Goal: Task Accomplishment & Management: Manage account settings

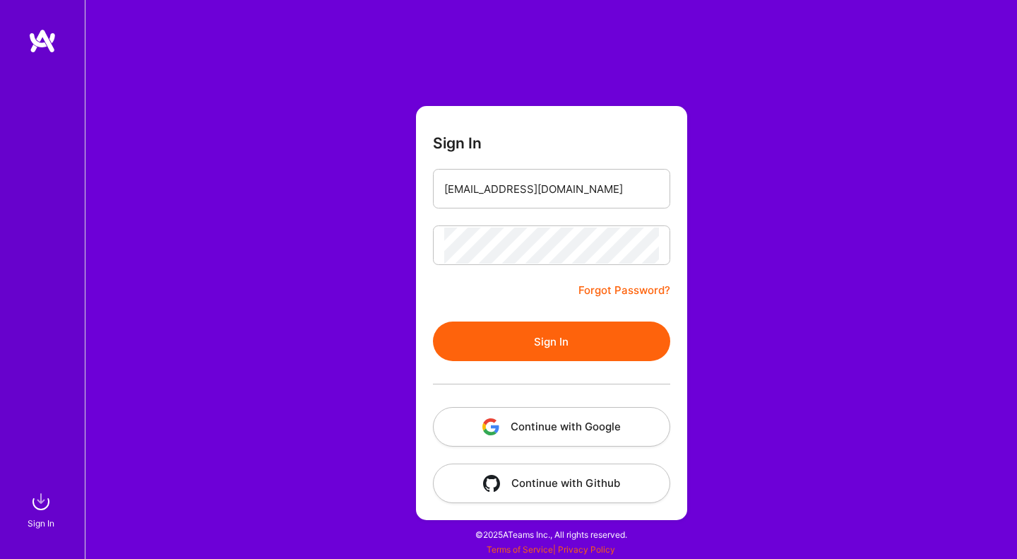
click at [552, 355] on button "Sign In" at bounding box center [551, 341] width 237 height 40
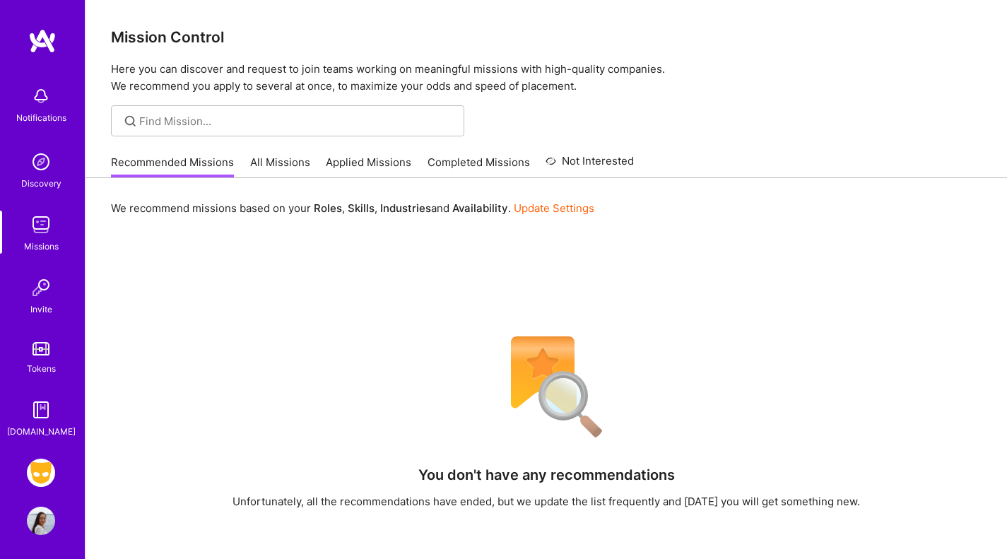
drag, startPoint x: 955, startPoint y: 49, endPoint x: 806, endPoint y: 148, distance: 178.9
click at [36, 475] on img at bounding box center [41, 473] width 28 height 28
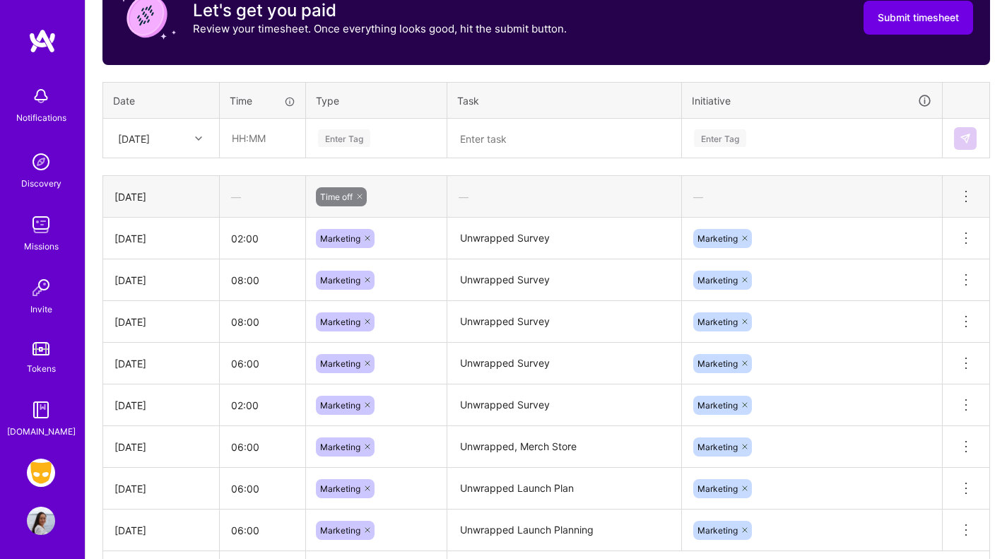
scroll to position [478, 0]
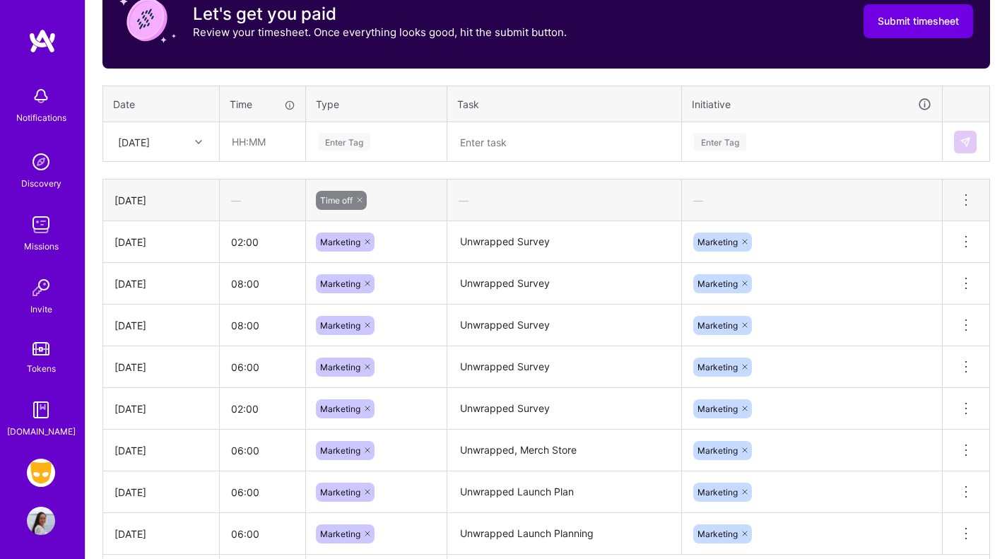
click at [150, 136] on div "[DATE]" at bounding box center [134, 141] width 32 height 15
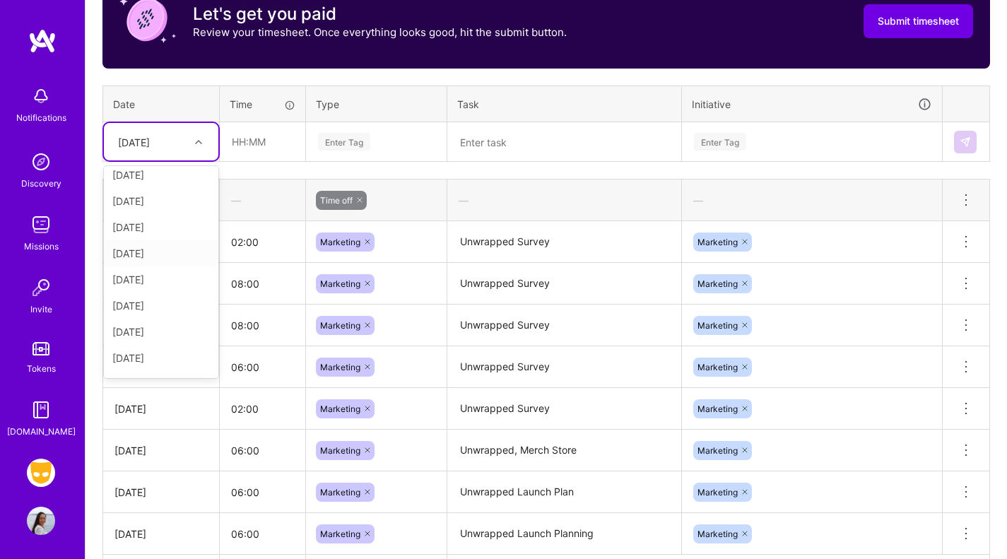
scroll to position [138, 0]
click at [135, 361] on div "[DATE]" at bounding box center [161, 357] width 114 height 26
click at [252, 142] on input "text" at bounding box center [262, 141] width 84 height 37
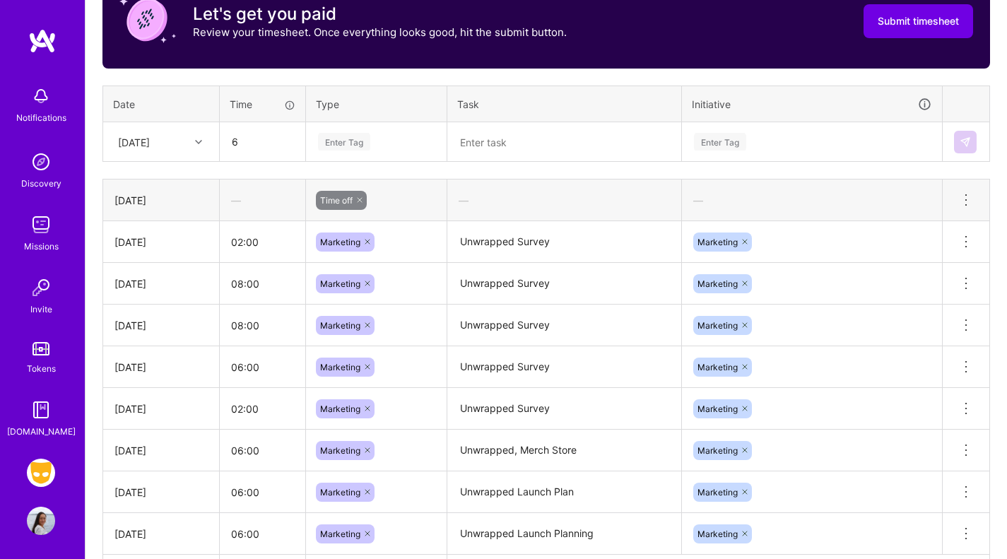
type input "06:00"
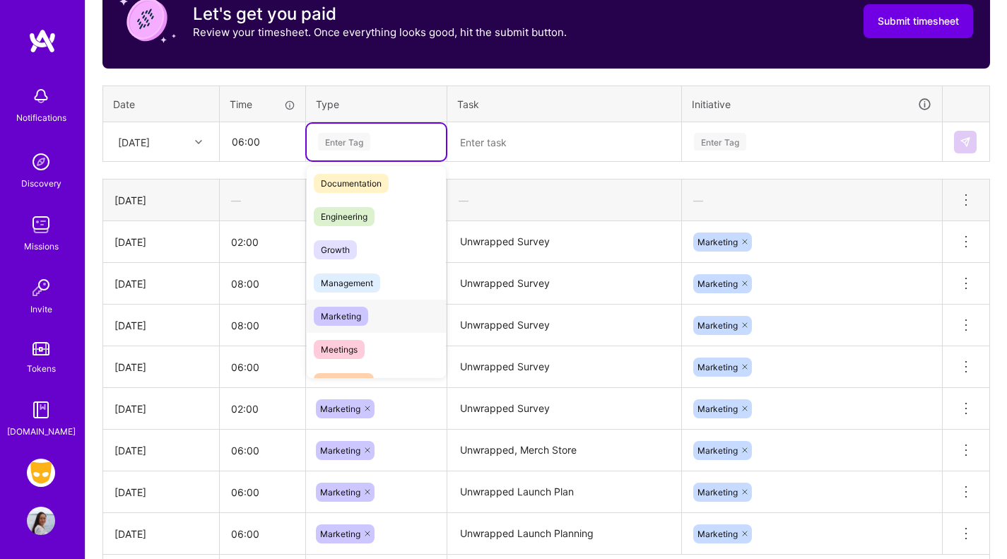
scroll to position [76, 0]
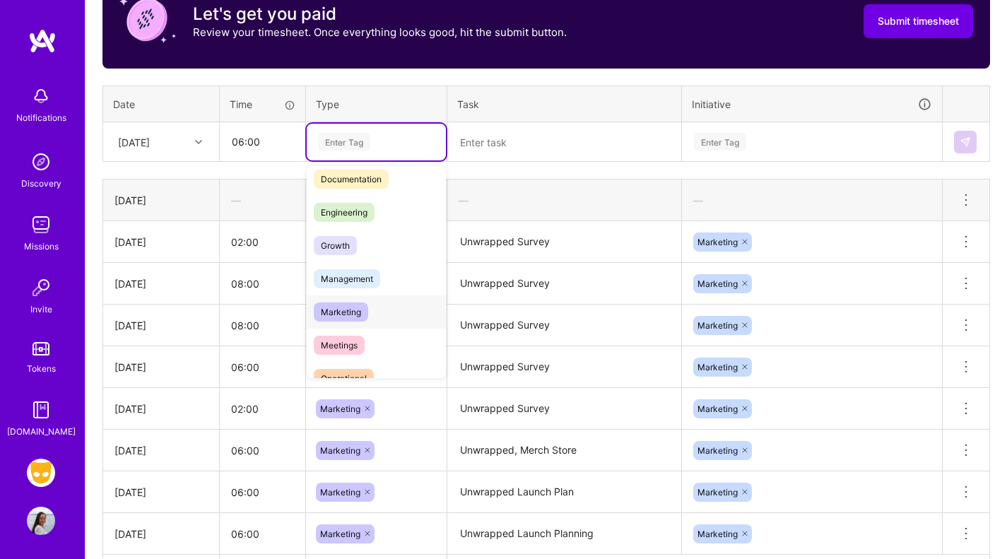
click at [354, 314] on span "Marketing" at bounding box center [341, 311] width 54 height 19
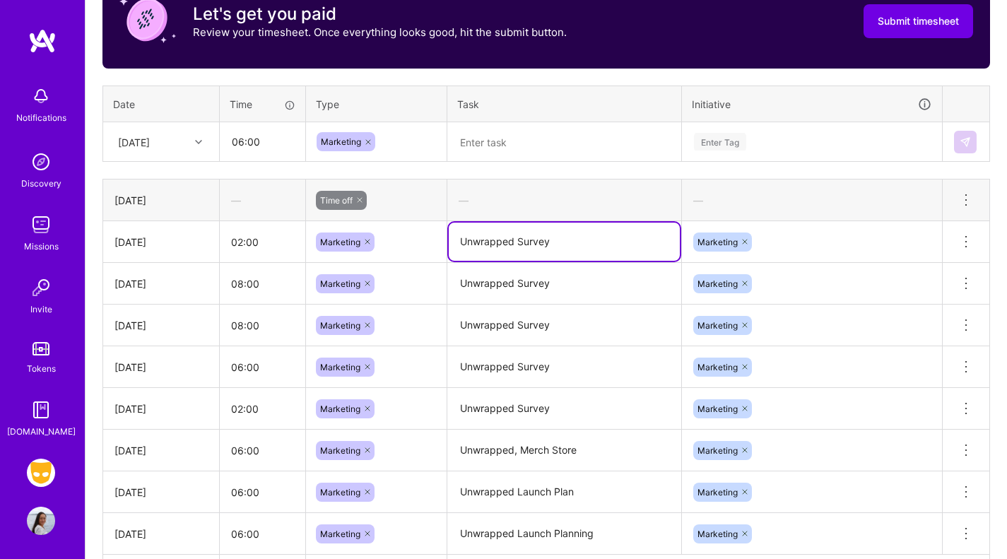
drag, startPoint x: 576, startPoint y: 237, endPoint x: 342, endPoint y: 225, distance: 234.2
click at [342, 225] on tr "[DATE] 02:00 Marketing Unwrapped Survey Marketing Delete row" at bounding box center [546, 242] width 887 height 42
click at [485, 140] on textarea at bounding box center [564, 142] width 231 height 37
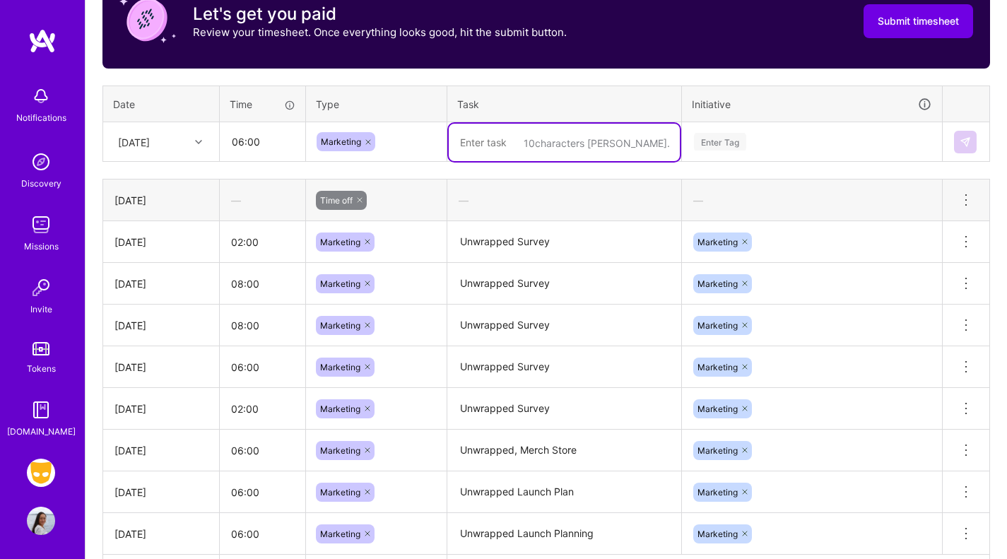
paste textarea "Unwrapped Survey"
type textarea "Unwrapped Survey, Host or Travel Brief"
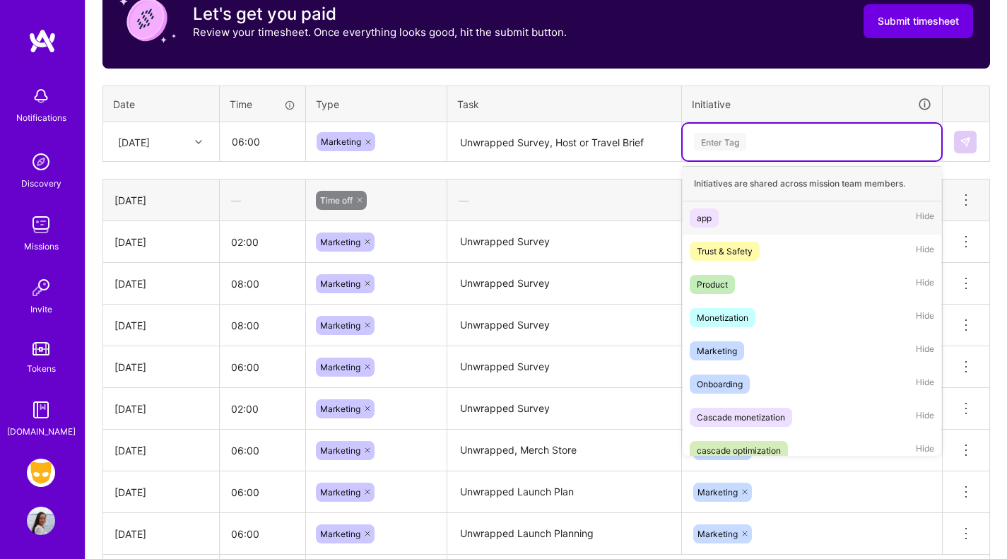
click at [747, 149] on div "Enter Tag" at bounding box center [811, 142] width 239 height 18
drag, startPoint x: 764, startPoint y: 356, endPoint x: 773, endPoint y: 343, distance: 15.7
click at [764, 357] on div "Marketing Hide" at bounding box center [811, 350] width 259 height 33
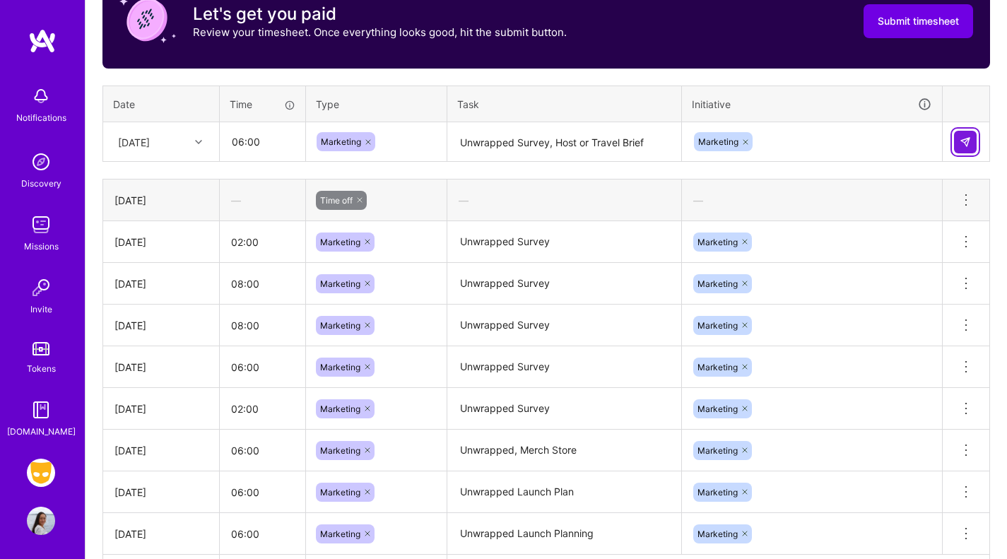
click at [966, 139] on img at bounding box center [964, 141] width 11 height 11
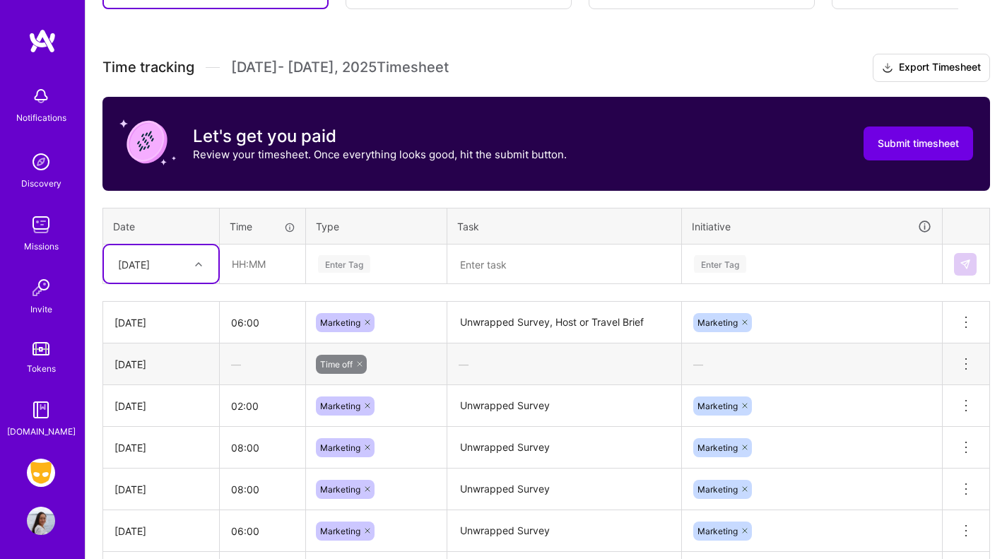
scroll to position [354, 0]
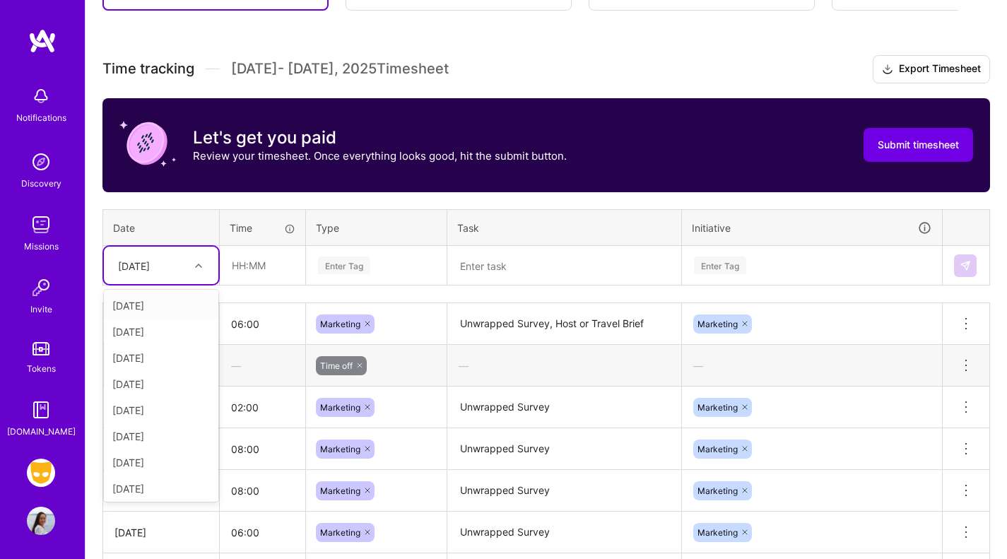
click at [181, 256] on div "[DATE]" at bounding box center [150, 265] width 78 height 23
click at [171, 456] on div "[DATE]" at bounding box center [161, 460] width 114 height 26
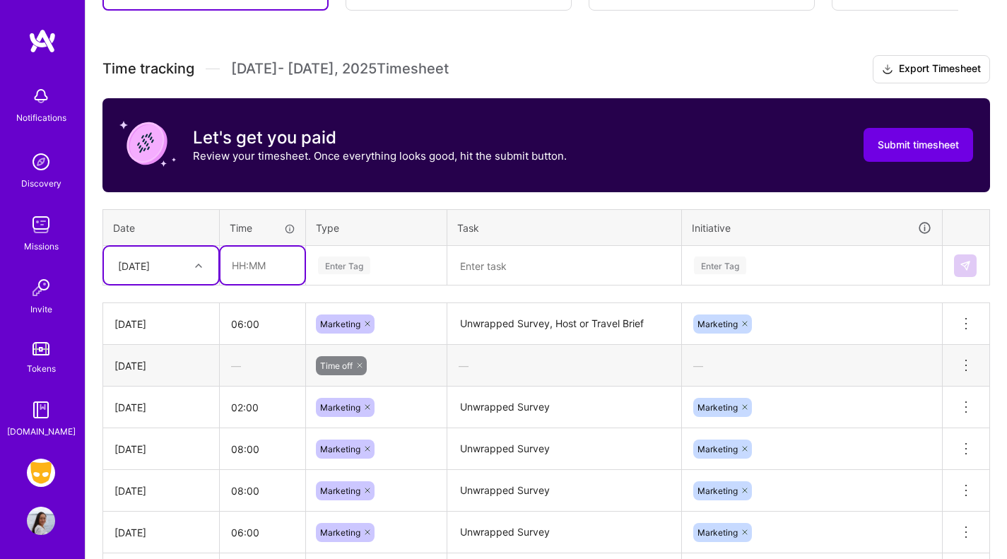
click at [264, 277] on input "text" at bounding box center [262, 265] width 84 height 37
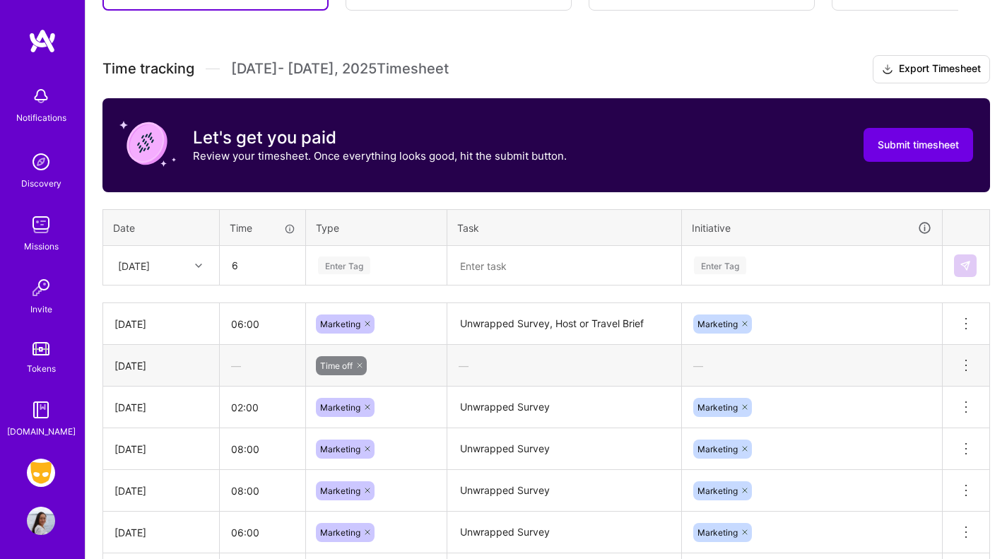
type input "06:00"
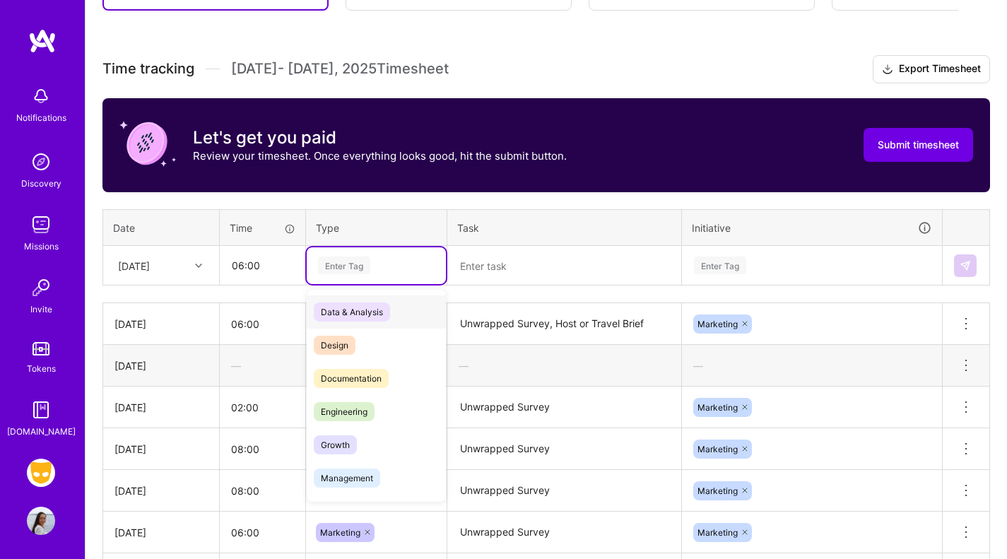
click at [399, 268] on div "Enter Tag" at bounding box center [376, 265] width 119 height 18
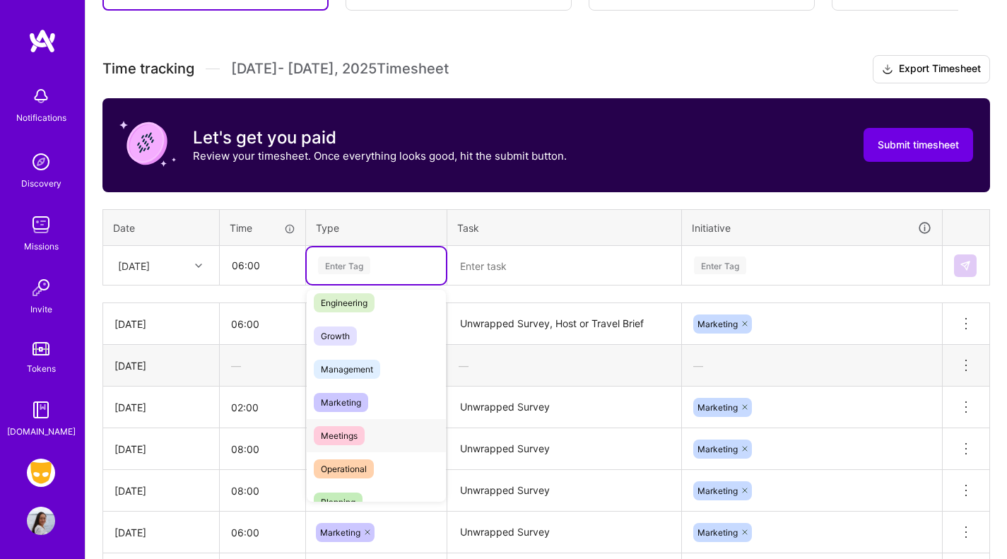
scroll to position [110, 0]
click at [363, 403] on span "Marketing" at bounding box center [341, 400] width 54 height 19
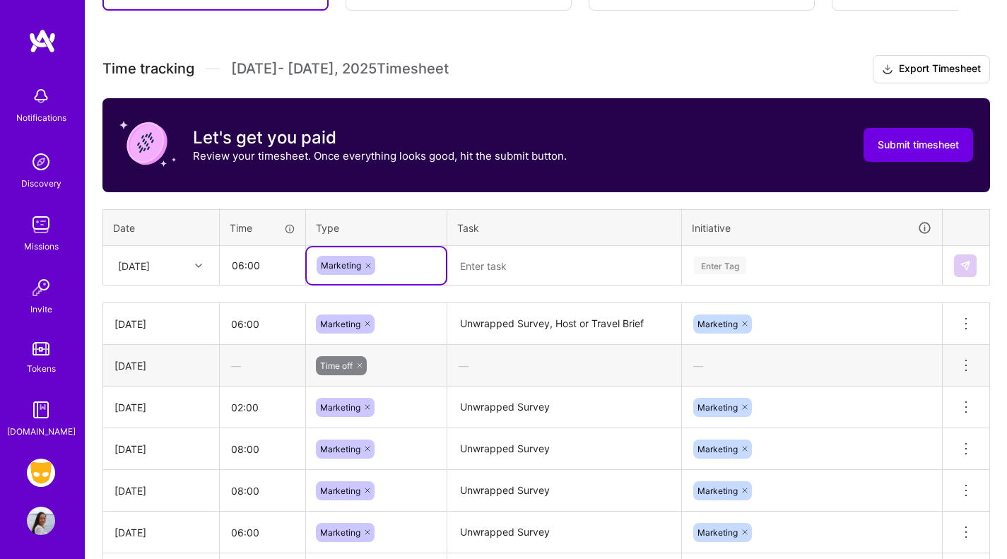
click at [509, 261] on textarea at bounding box center [564, 265] width 231 height 37
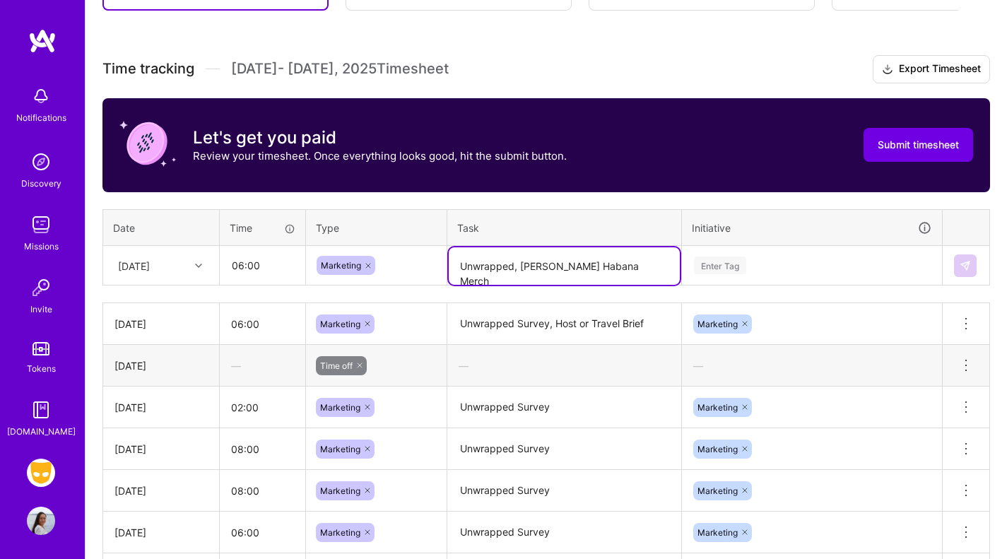
type textarea "Unwrapped, [PERSON_NAME] Habana Merch"
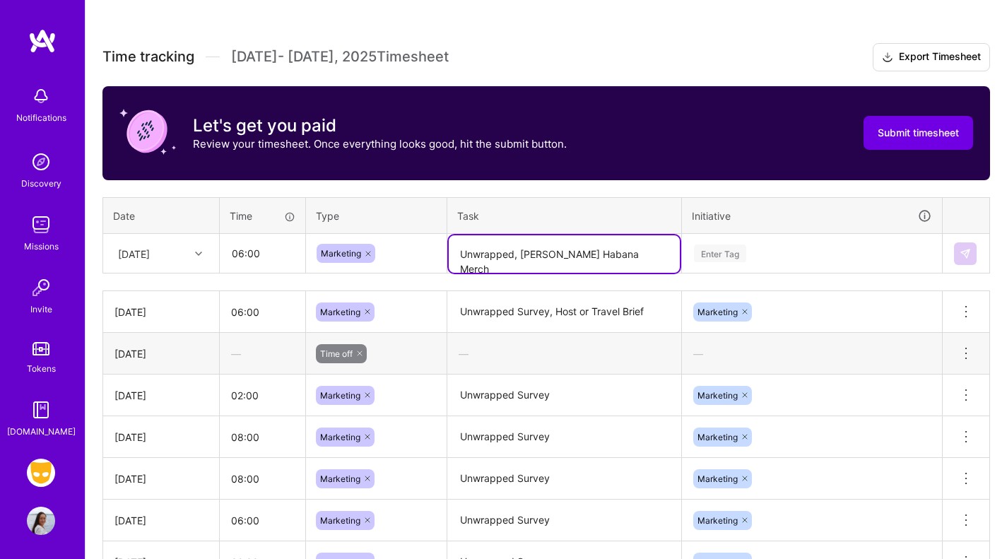
click at [729, 256] on div "Enter Tag" at bounding box center [811, 253] width 259 height 37
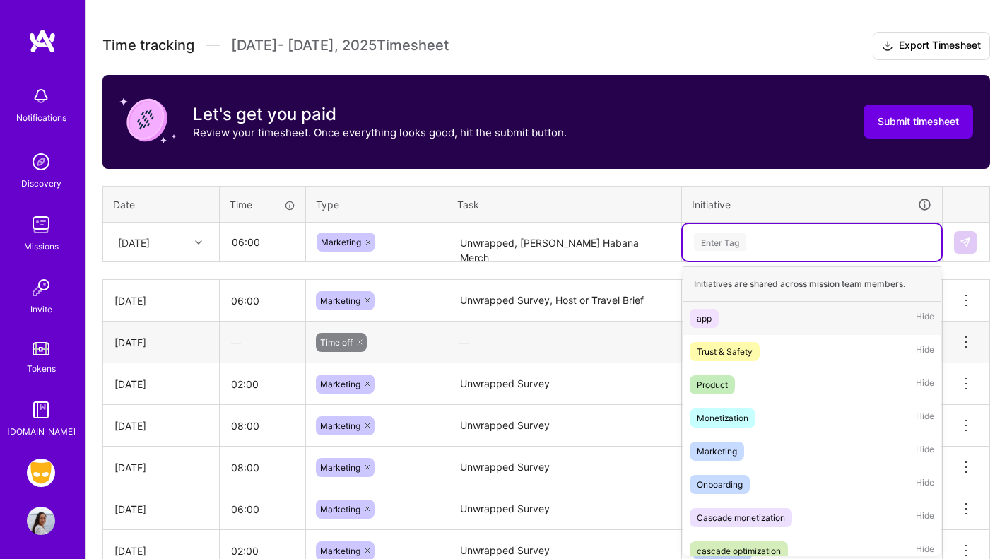
scroll to position [379, 0]
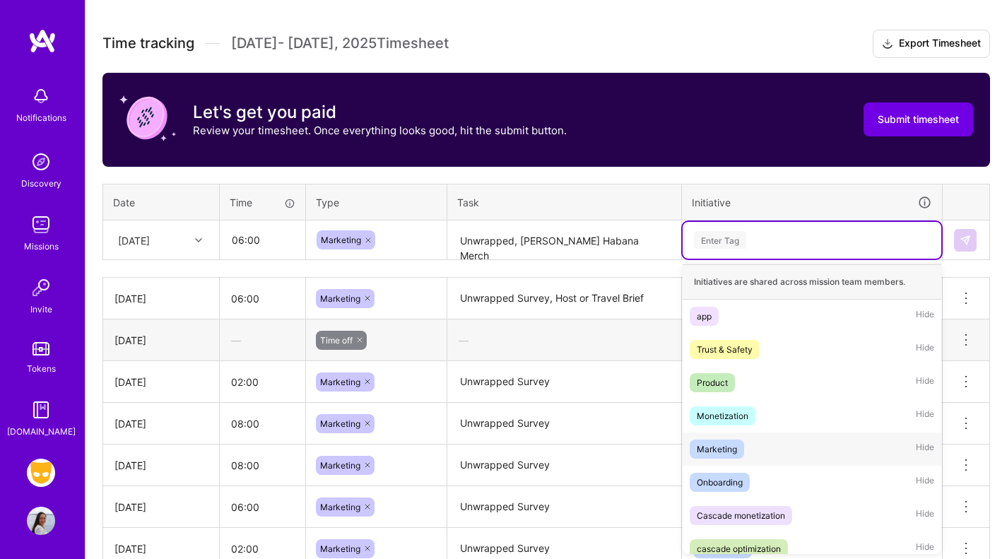
click at [735, 452] on div "Marketing" at bounding box center [717, 449] width 40 height 15
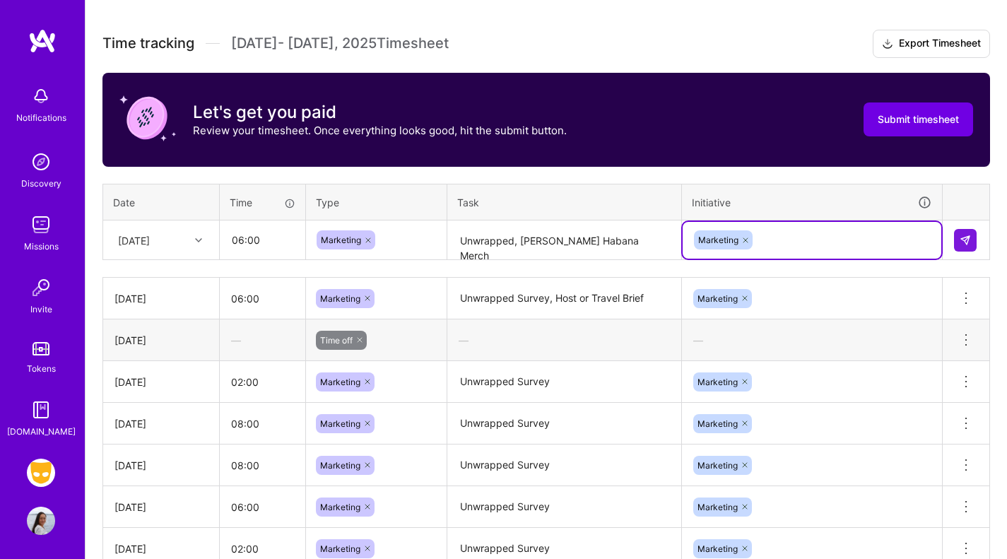
drag, startPoint x: 384, startPoint y: 229, endPoint x: 450, endPoint y: 234, distance: 66.6
click at [384, 229] on tr "[DATE] 06:00 Marketing Unwrapped, [PERSON_NAME] Habana Merch option Marketing, …" at bounding box center [546, 240] width 887 height 40
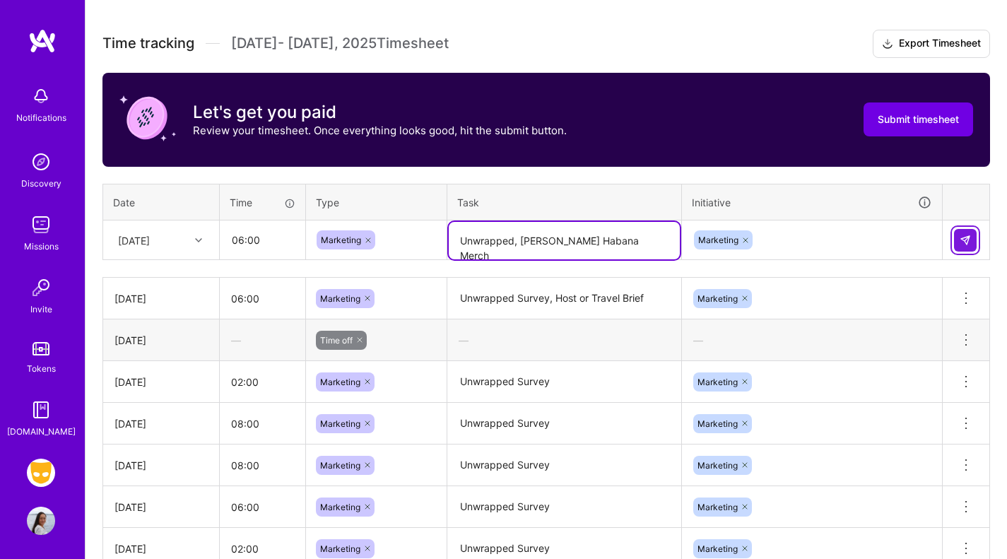
click at [967, 237] on img at bounding box center [964, 240] width 11 height 11
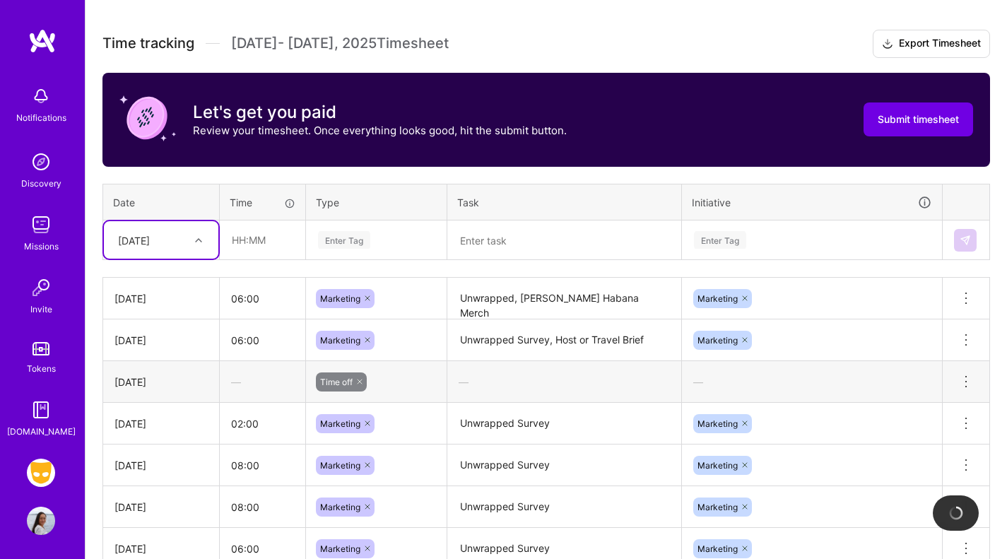
click at [132, 244] on div "[DATE]" at bounding box center [134, 239] width 32 height 15
click at [145, 454] on div "[DATE]" at bounding box center [161, 460] width 114 height 26
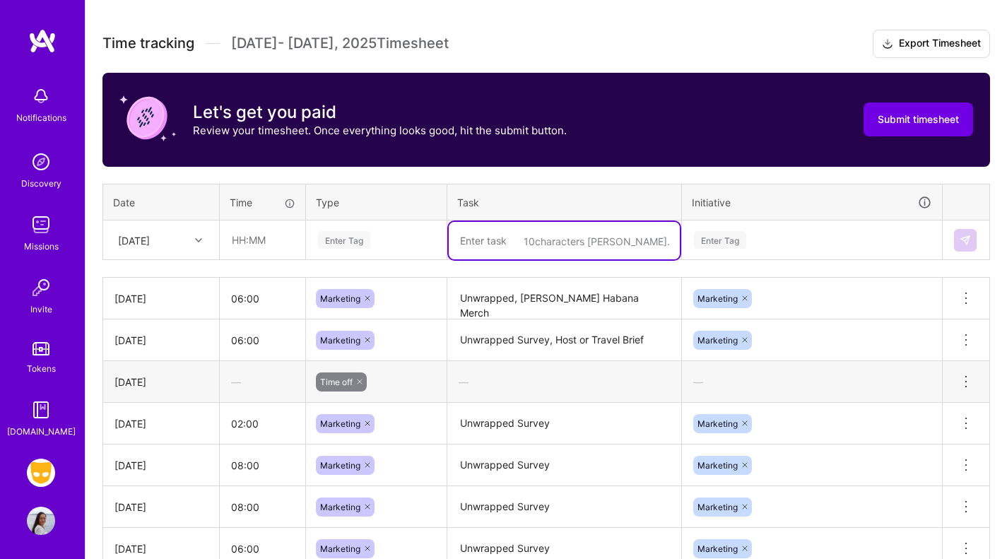
drag, startPoint x: 531, startPoint y: 235, endPoint x: 425, endPoint y: 235, distance: 106.0
click at [530, 235] on textarea at bounding box center [564, 240] width 231 height 37
paste textarea "Unwrapped, [PERSON_NAME] Habana Merch"
type textarea "Unwrapped, [PERSON_NAME] Habana Merch"
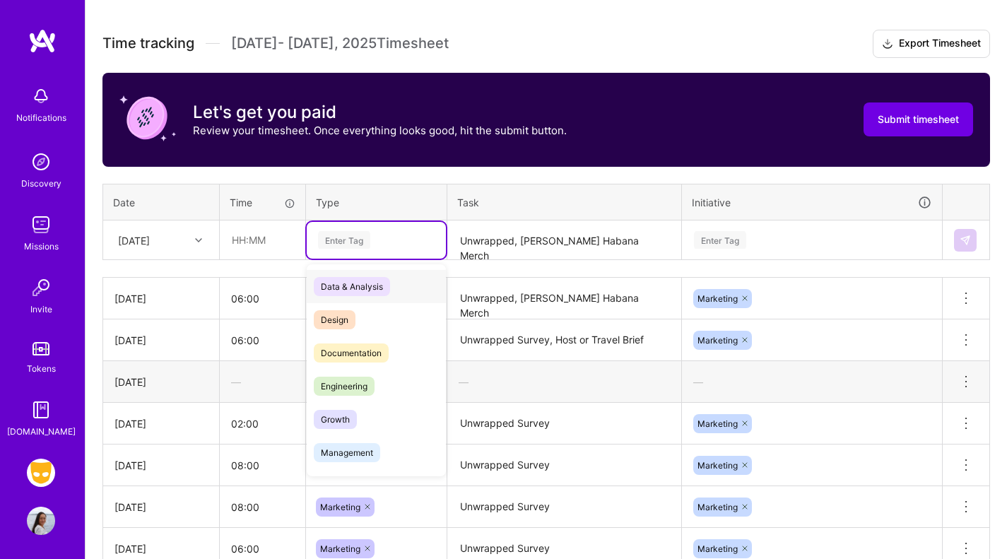
click at [371, 232] on div "Enter Tag" at bounding box center [376, 240] width 119 height 18
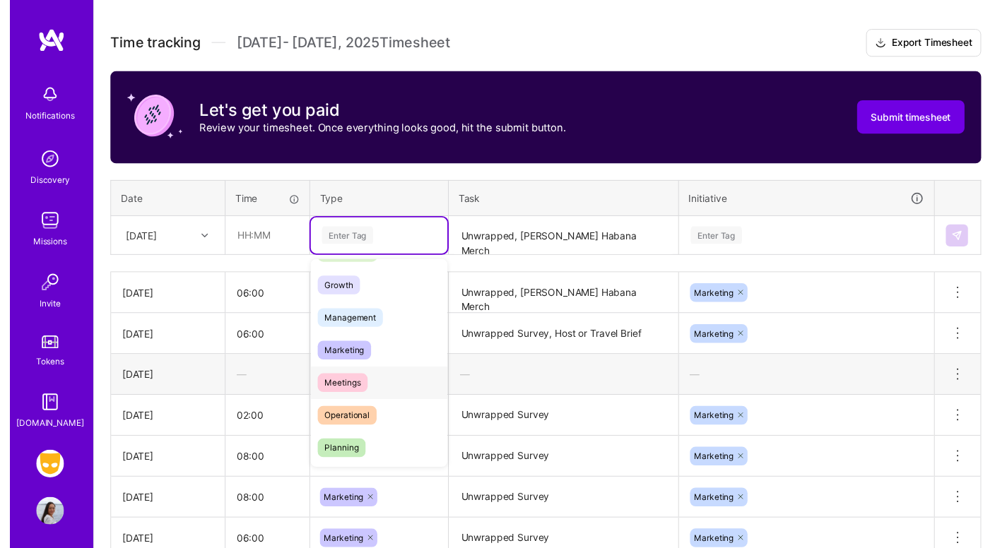
scroll to position [129, 0]
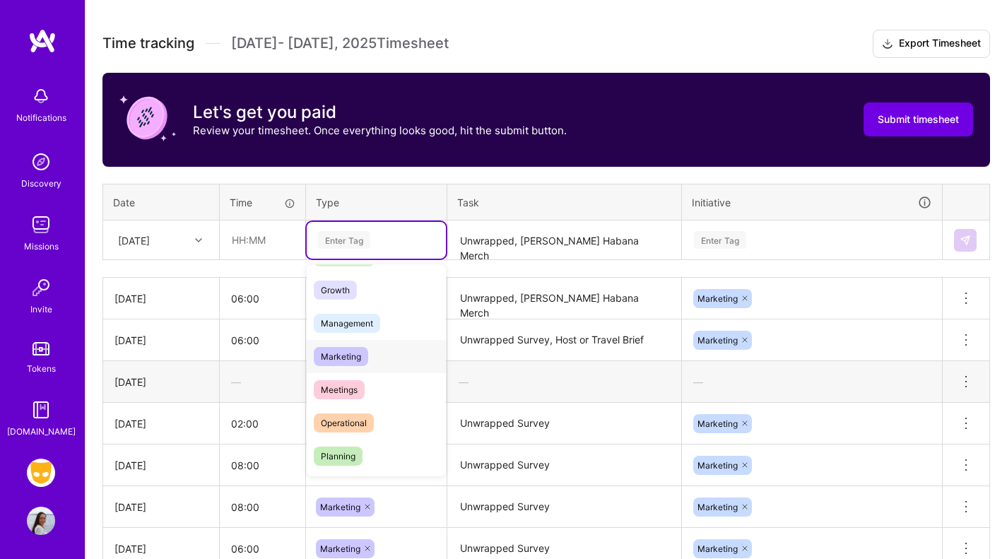
click at [346, 356] on span "Marketing" at bounding box center [341, 356] width 54 height 19
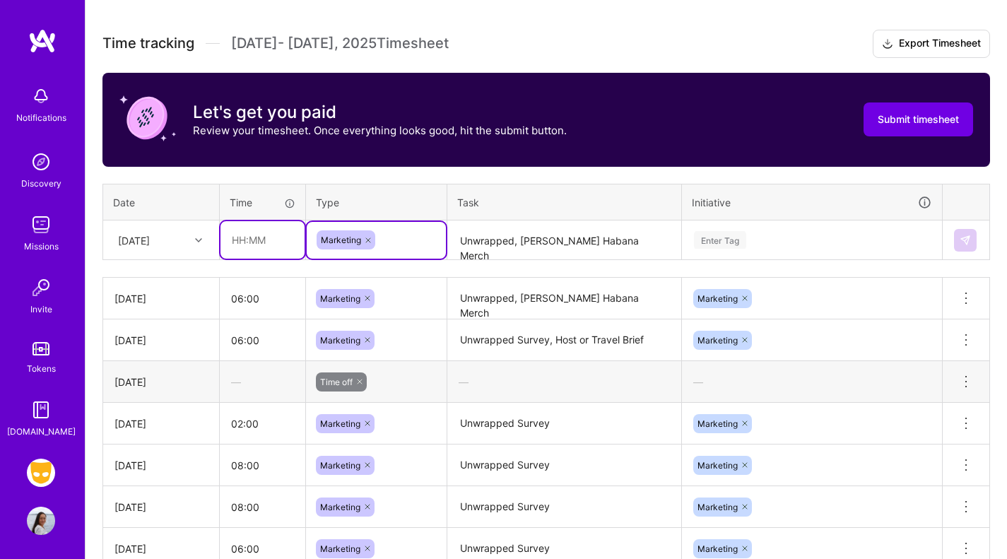
click at [256, 230] on input "text" at bounding box center [262, 239] width 84 height 37
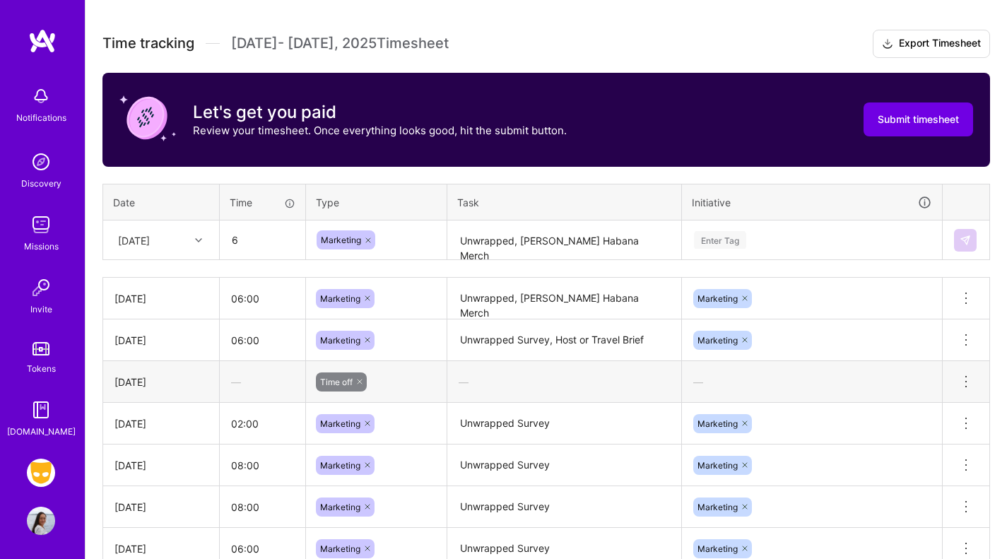
type input "06:00"
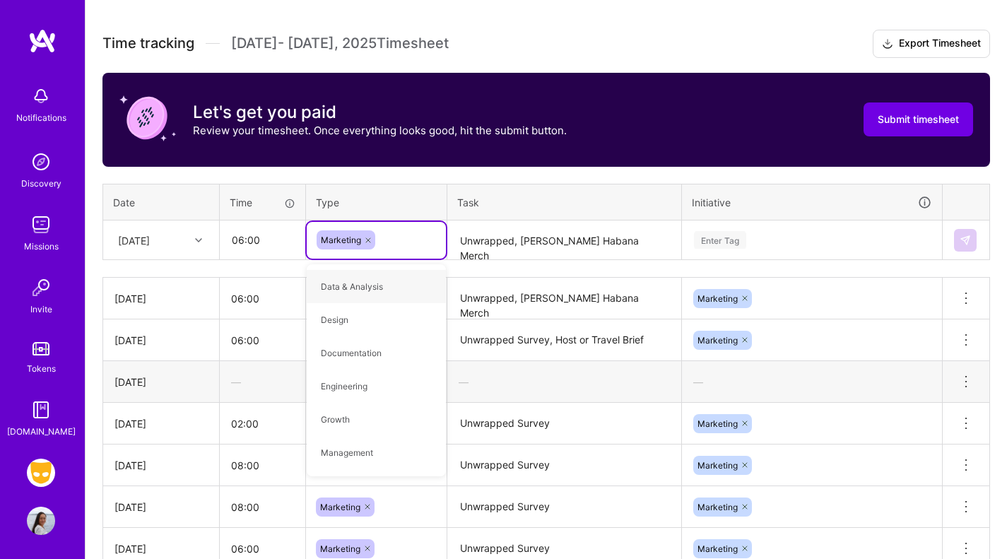
click at [771, 232] on div "Enter Tag" at bounding box center [811, 240] width 239 height 18
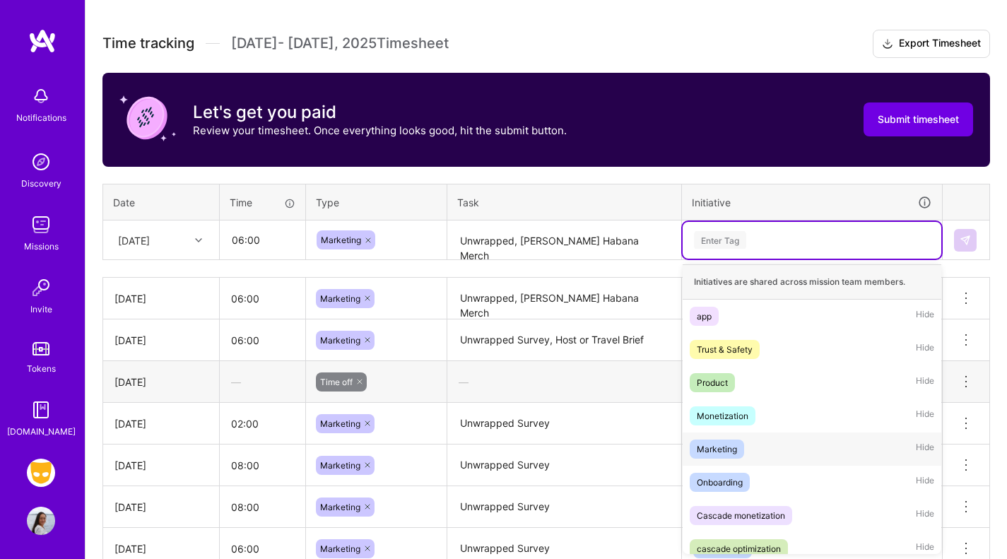
click at [725, 444] on div "Marketing" at bounding box center [717, 449] width 40 height 15
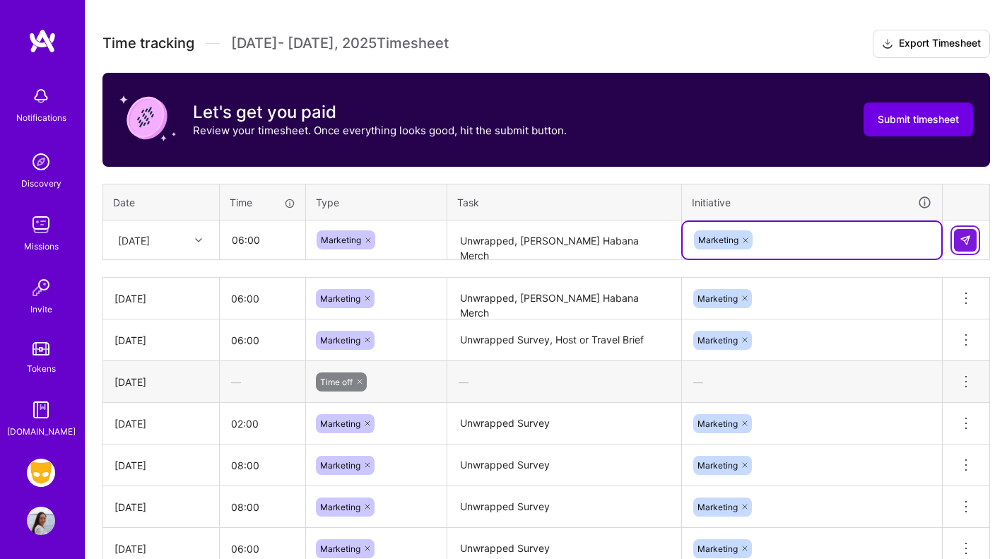
click at [963, 236] on img at bounding box center [964, 240] width 11 height 11
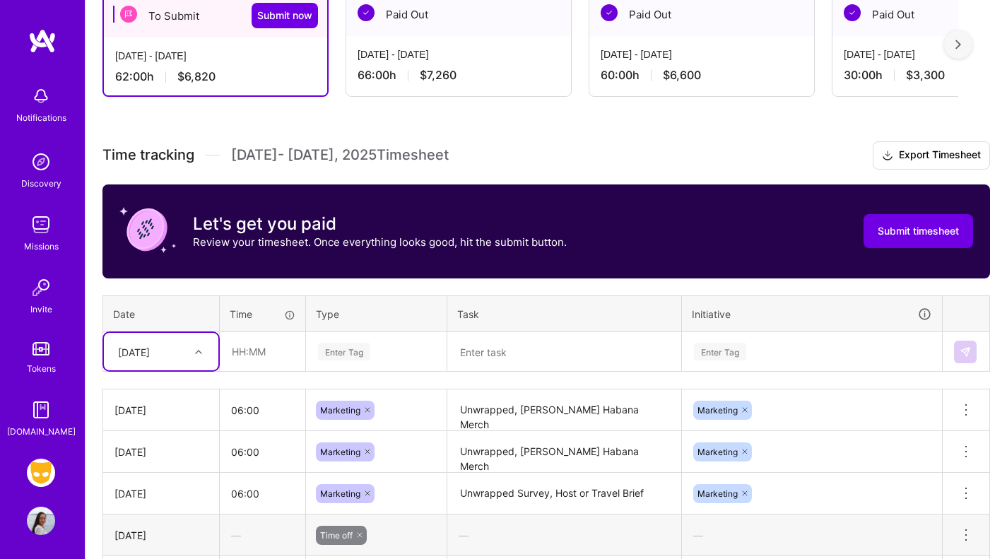
click at [138, 357] on div "option [DATE], selected. Select is focused ,type to refine list, press Down to …" at bounding box center [161, 351] width 114 height 37
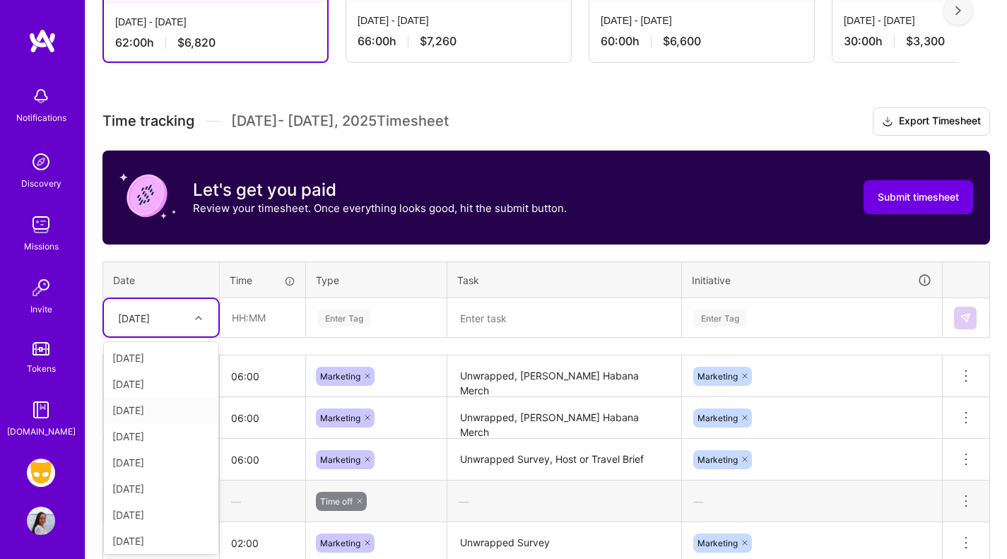
scroll to position [160, 0]
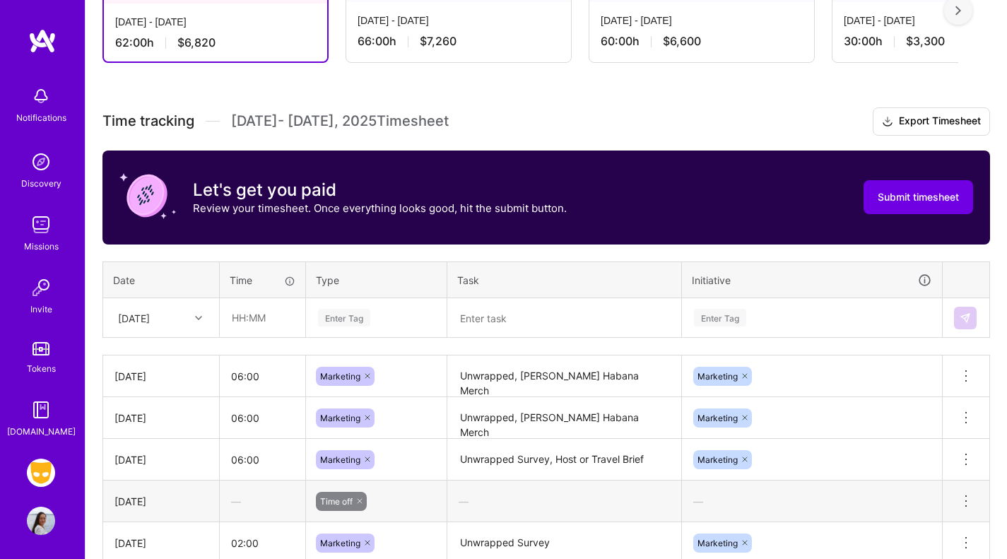
click at [317, 230] on div "Let's get you paid Review your timesheet. Once everything looks good, hit the s…" at bounding box center [545, 197] width 887 height 94
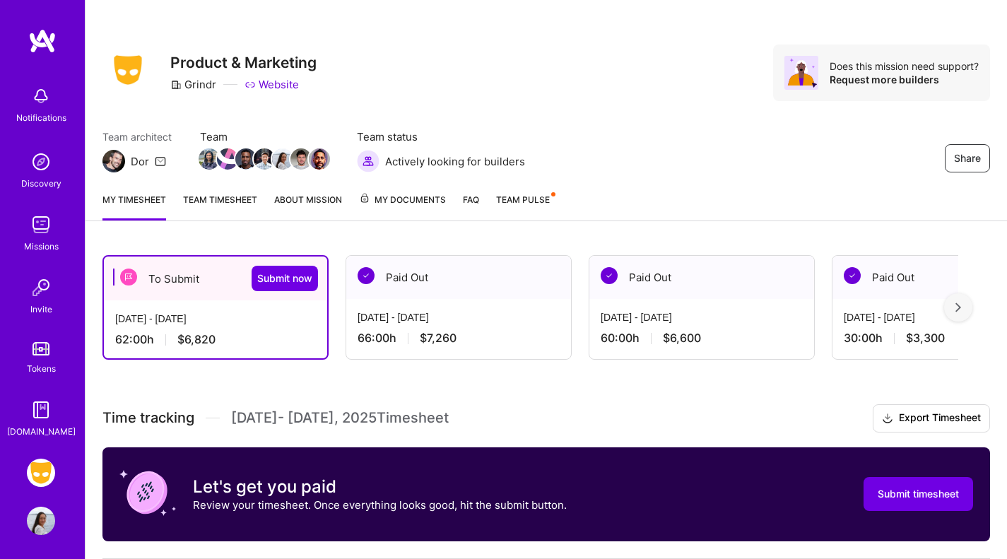
scroll to position [0, 0]
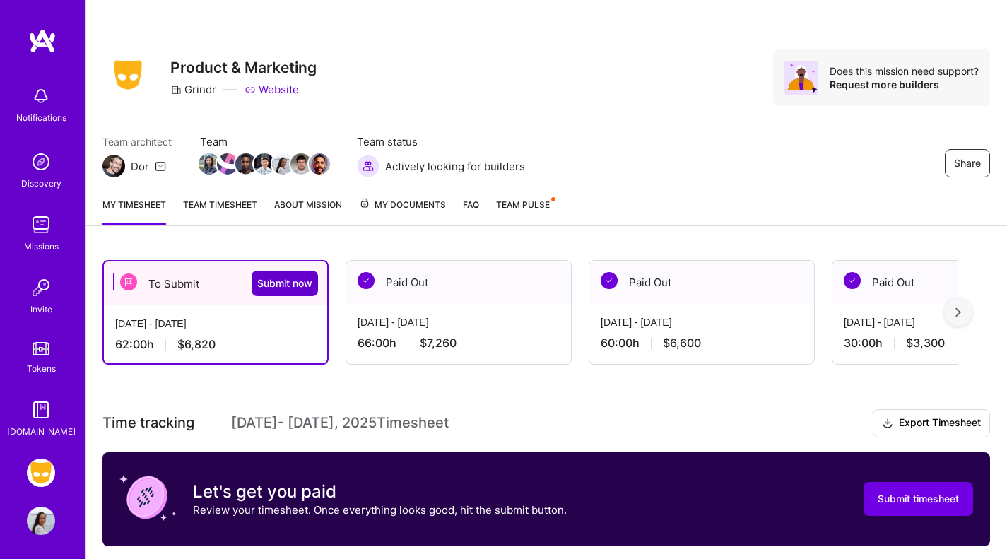
click at [293, 283] on span "Submit now" at bounding box center [284, 283] width 55 height 14
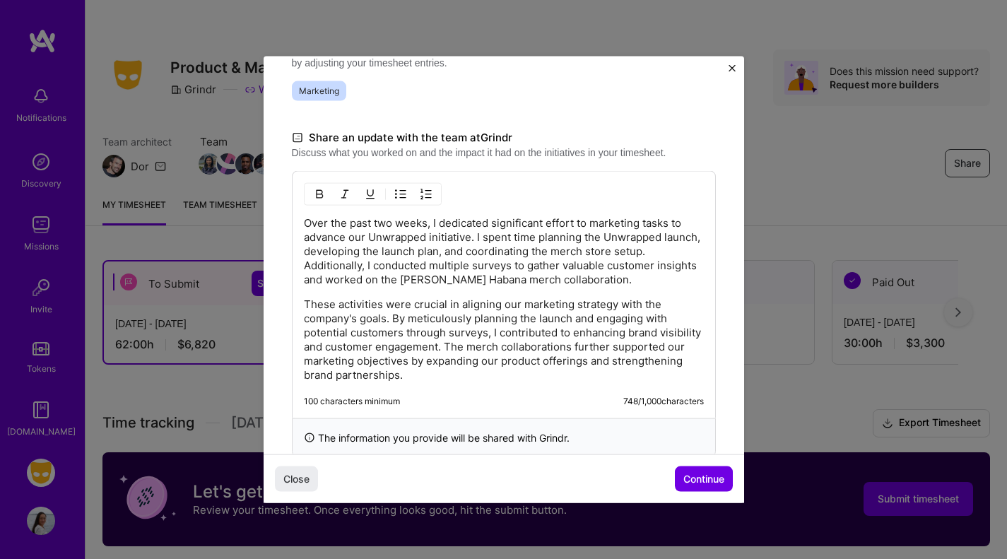
scroll to position [373, 0]
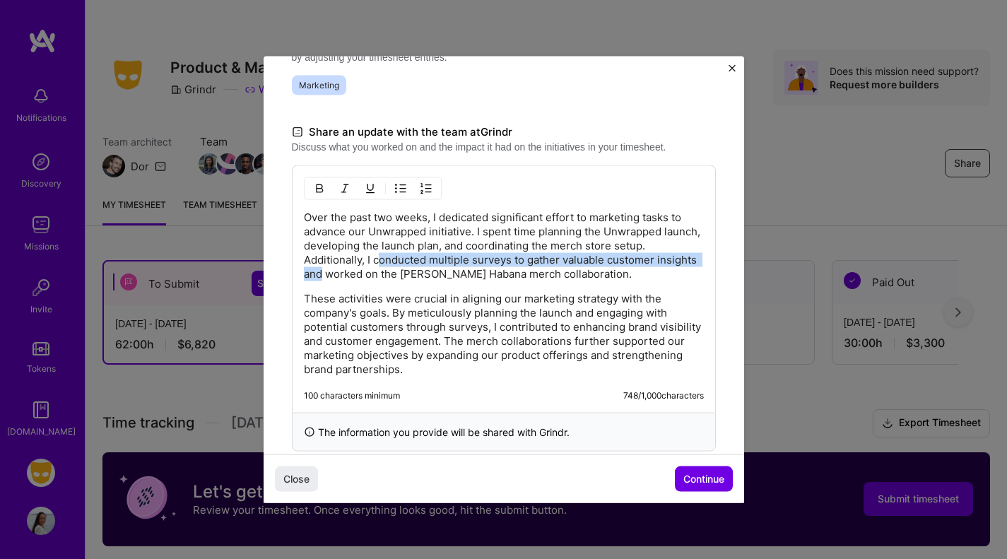
drag, startPoint x: 377, startPoint y: 260, endPoint x: 363, endPoint y: 273, distance: 19.0
click at [363, 273] on p "Over the past two weeks, I dedicated significant effort to marketing tasks to a…" at bounding box center [504, 245] width 400 height 71
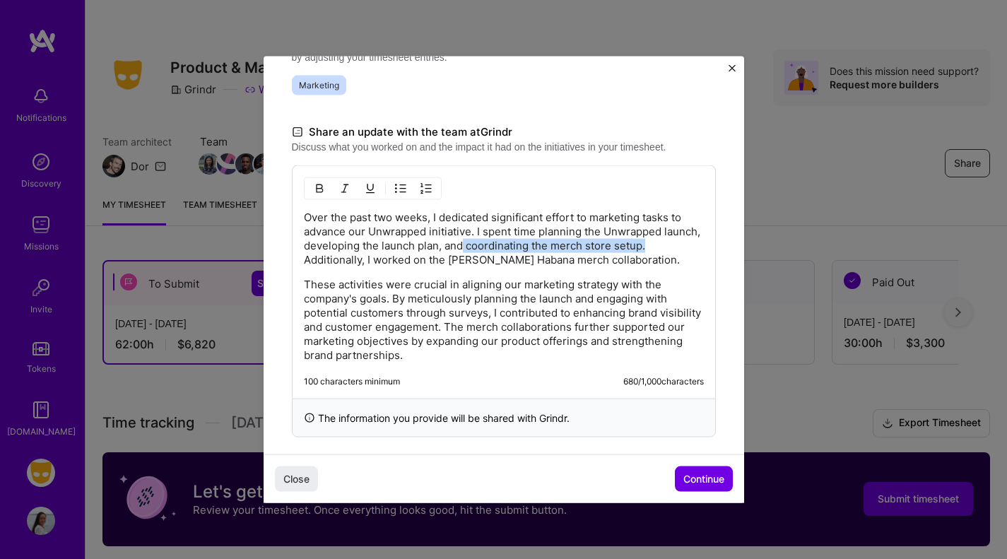
drag, startPoint x: 682, startPoint y: 246, endPoint x: 502, endPoint y: 244, distance: 180.2
click at [502, 244] on p "Over the past two weeks, I dedicated significant effort to marketing tasks to a…" at bounding box center [504, 238] width 400 height 57
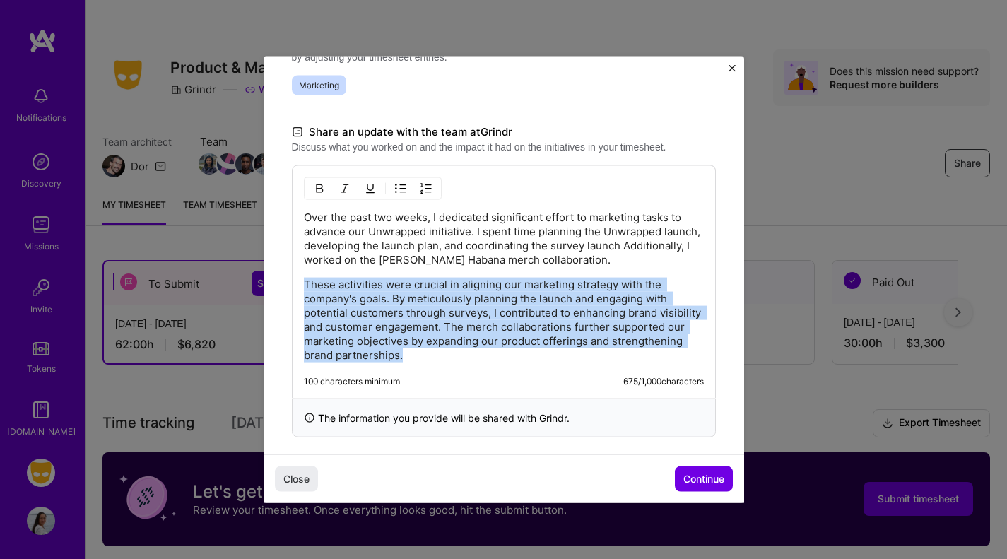
drag, startPoint x: 506, startPoint y: 360, endPoint x: 266, endPoint y: 282, distance: 251.8
click at [266, 282] on div "Demo day Take a moment to reflect on what you've built over the last two weeks …" at bounding box center [504, 74] width 480 height 782
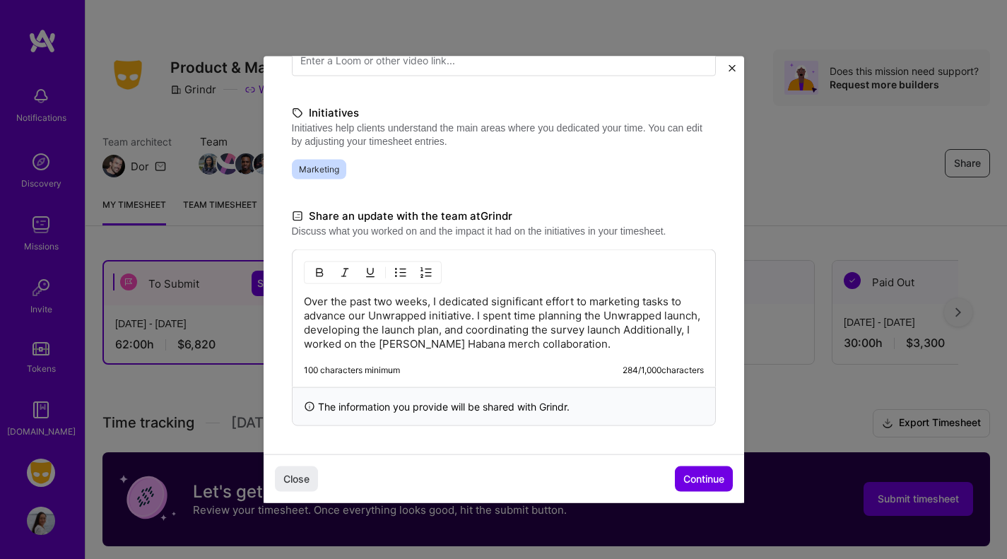
scroll to position [289, 0]
click at [702, 475] on span "Continue" at bounding box center [703, 479] width 41 height 14
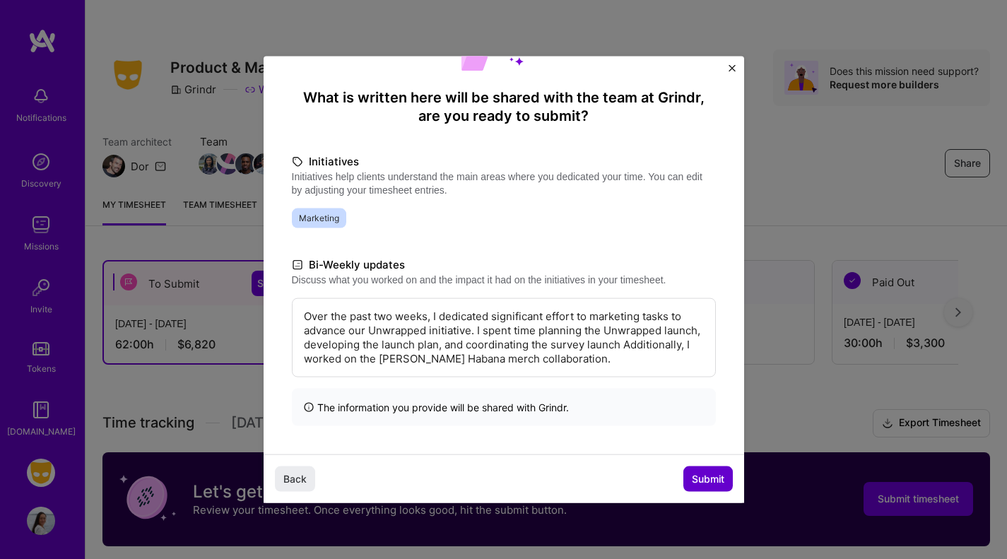
click at [711, 481] on span "Submit" at bounding box center [708, 479] width 32 height 14
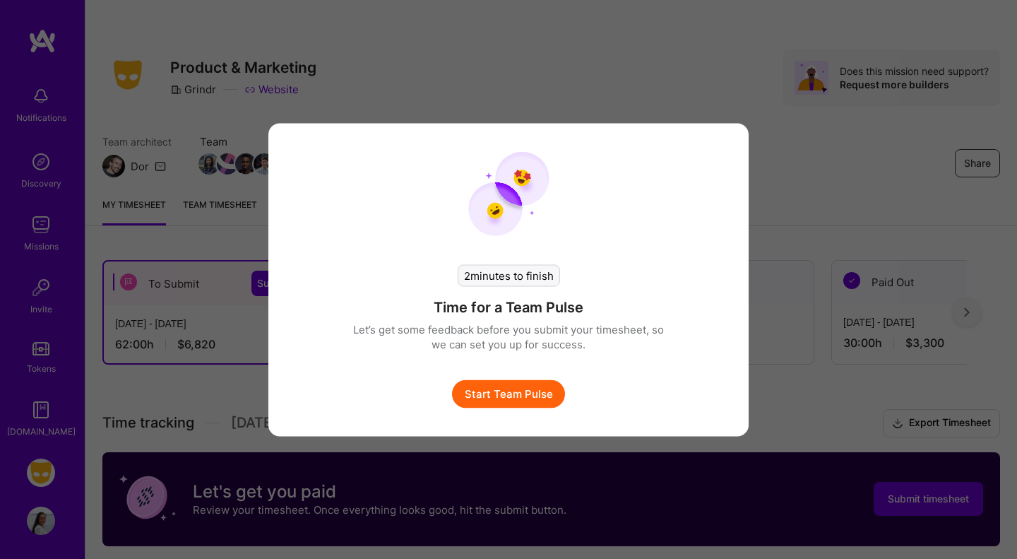
click at [513, 398] on button "Start Team Pulse" at bounding box center [508, 393] width 113 height 28
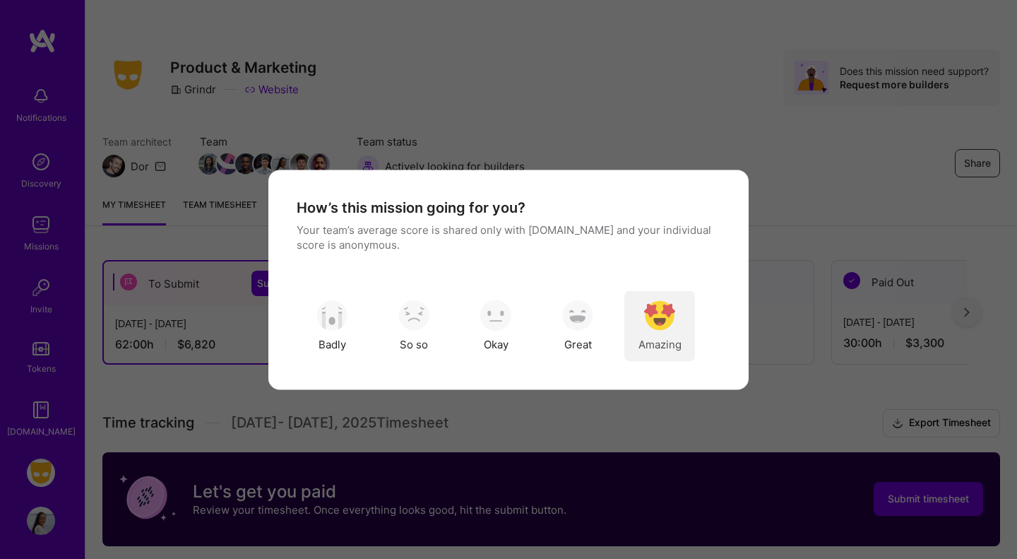
click at [658, 317] on img "modal" at bounding box center [659, 315] width 31 height 31
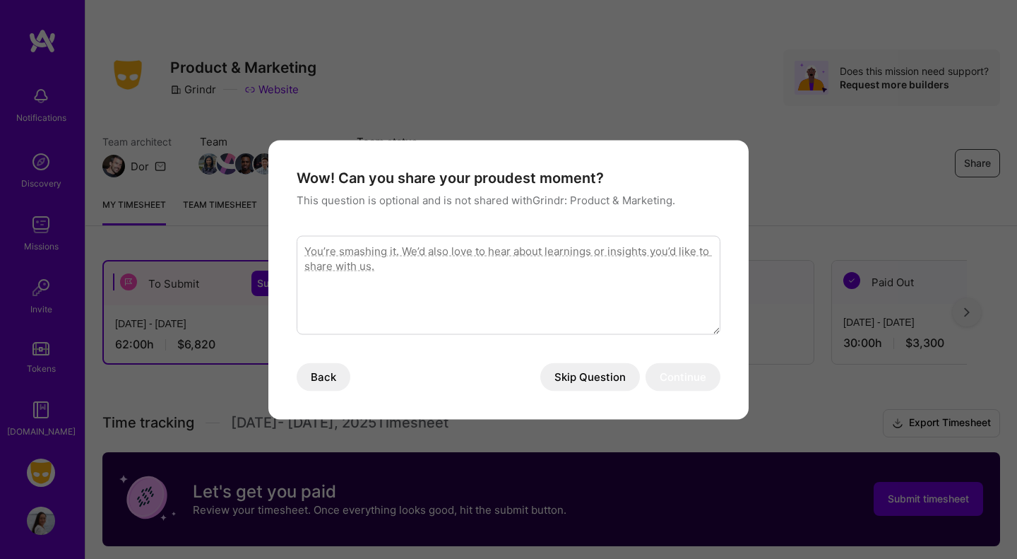
click at [600, 382] on button "Skip Question" at bounding box center [590, 376] width 100 height 28
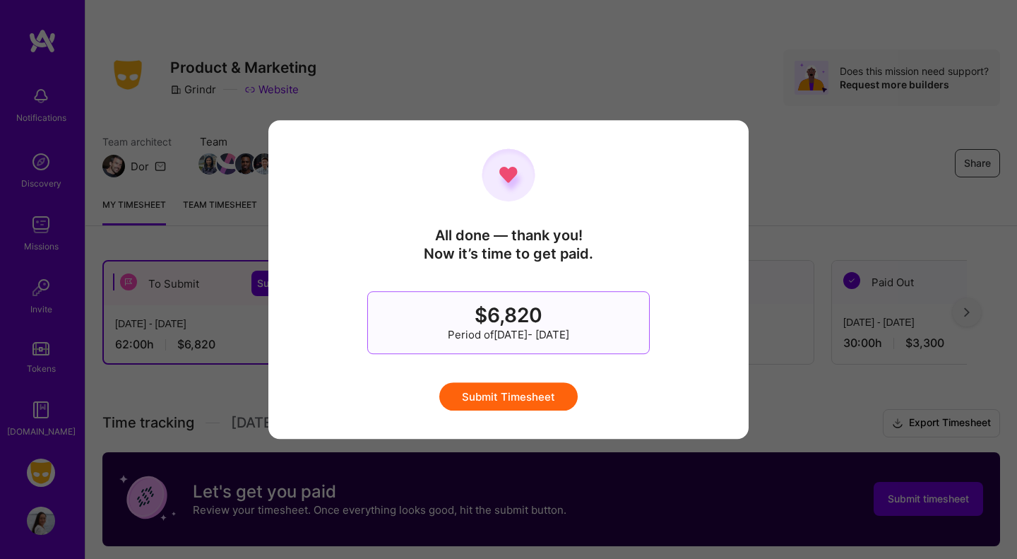
click at [498, 392] on button "Submit Timesheet" at bounding box center [508, 396] width 138 height 28
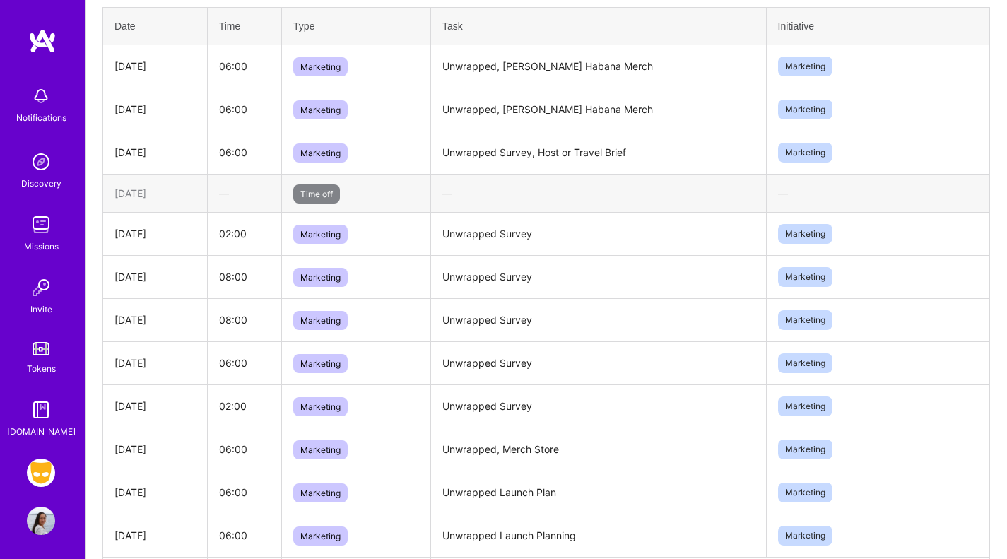
scroll to position [0, 0]
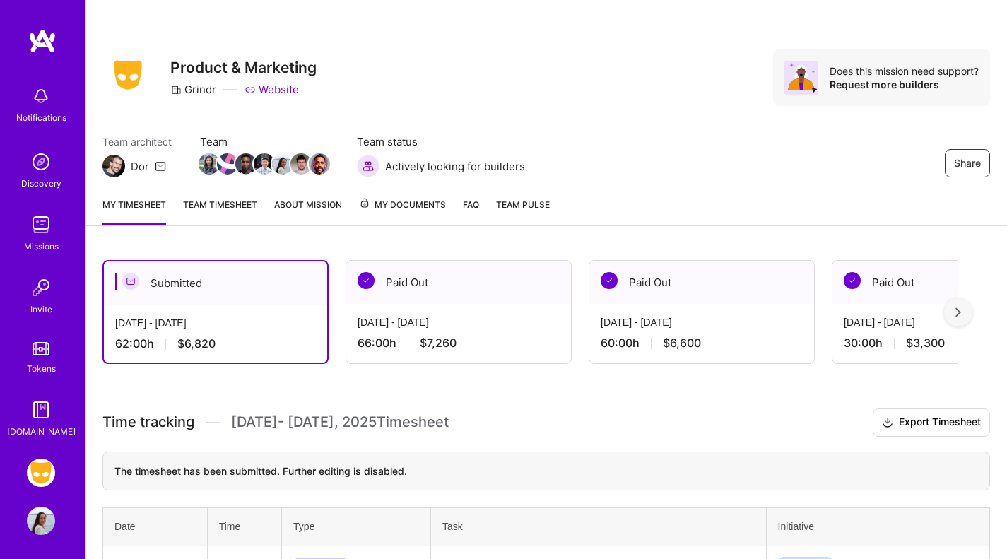
click at [961, 308] on img at bounding box center [958, 312] width 6 height 10
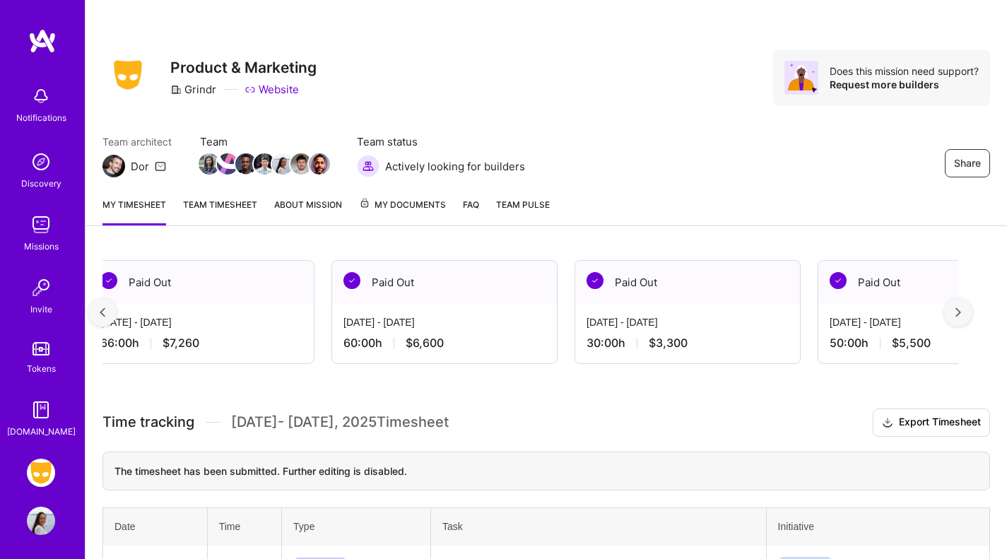
click at [961, 308] on img at bounding box center [958, 312] width 6 height 10
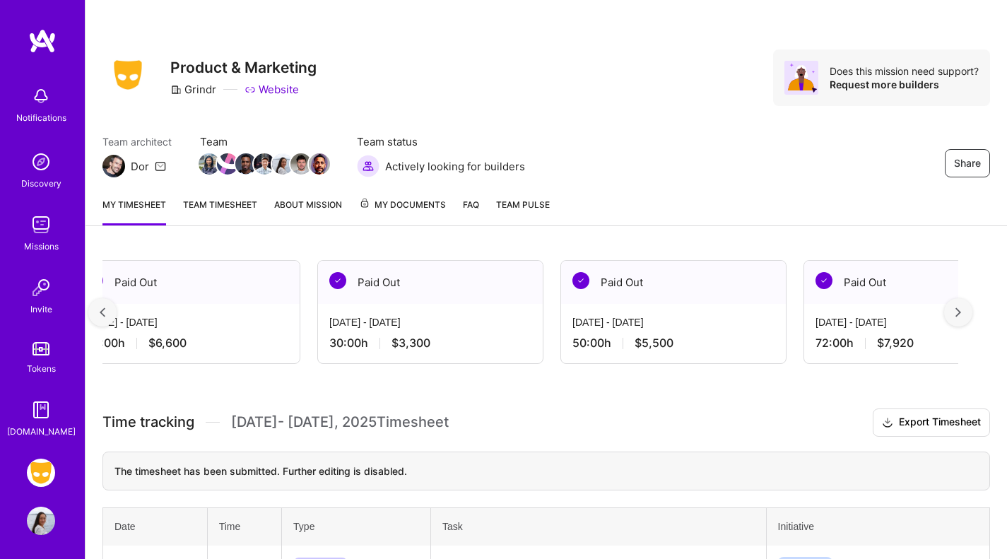
click at [961, 308] on img at bounding box center [958, 312] width 6 height 10
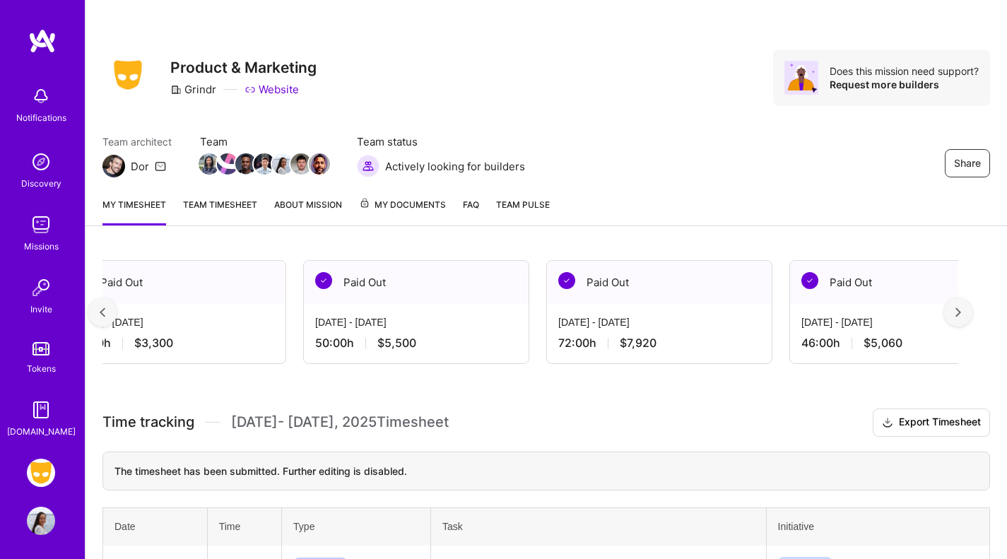
click at [961, 308] on img at bounding box center [958, 312] width 6 height 10
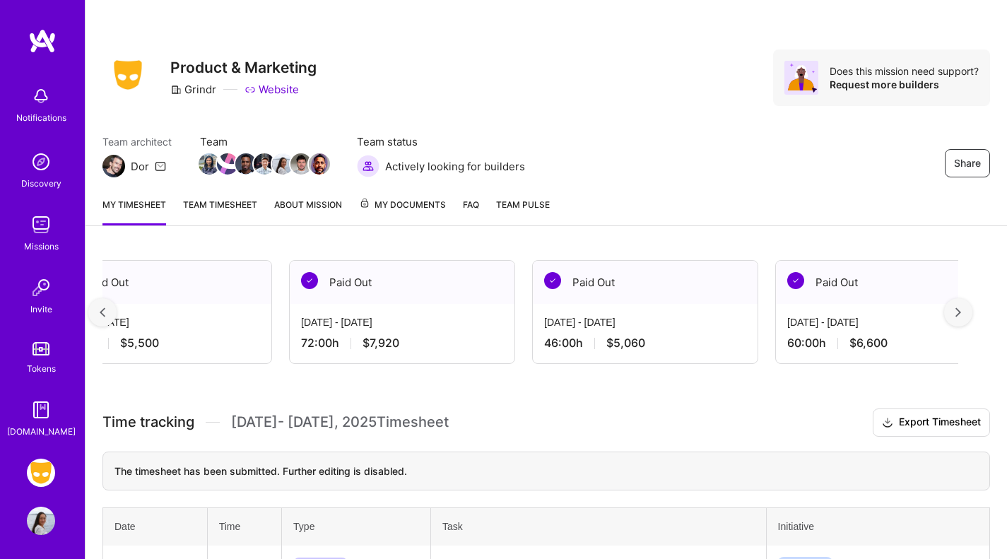
click at [961, 308] on img at bounding box center [958, 312] width 6 height 10
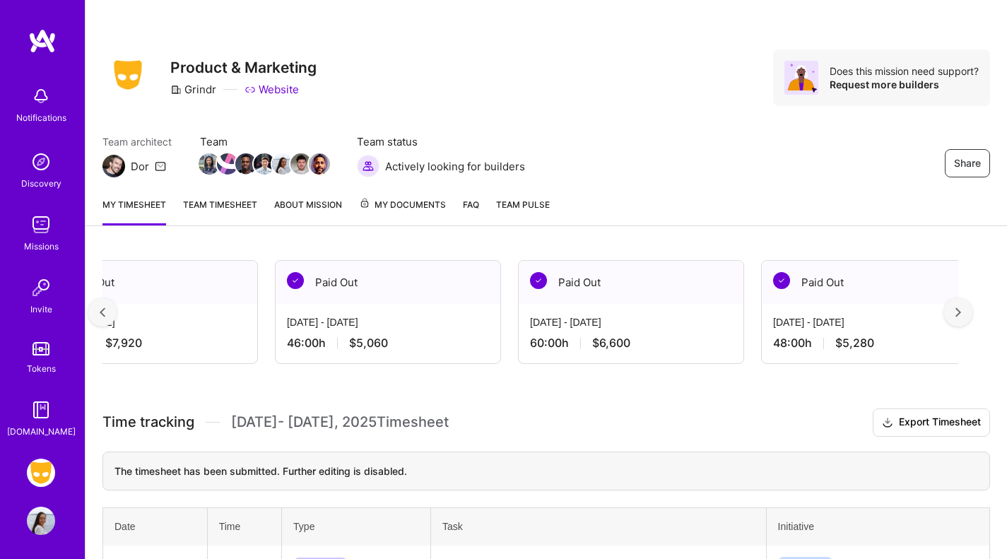
click at [971, 309] on div at bounding box center [958, 312] width 28 height 28
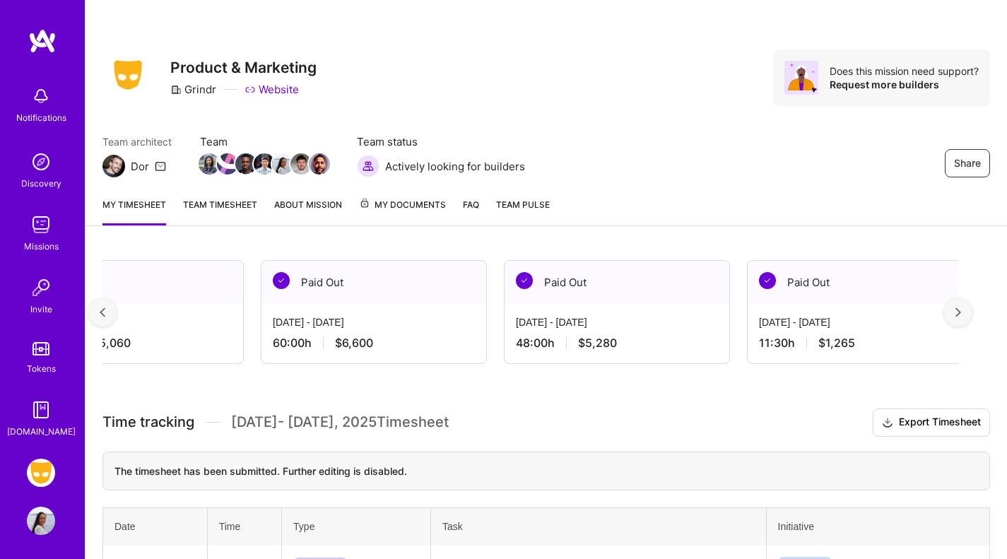
click at [971, 309] on div at bounding box center [958, 312] width 28 height 28
click at [107, 314] on div at bounding box center [102, 312] width 28 height 28
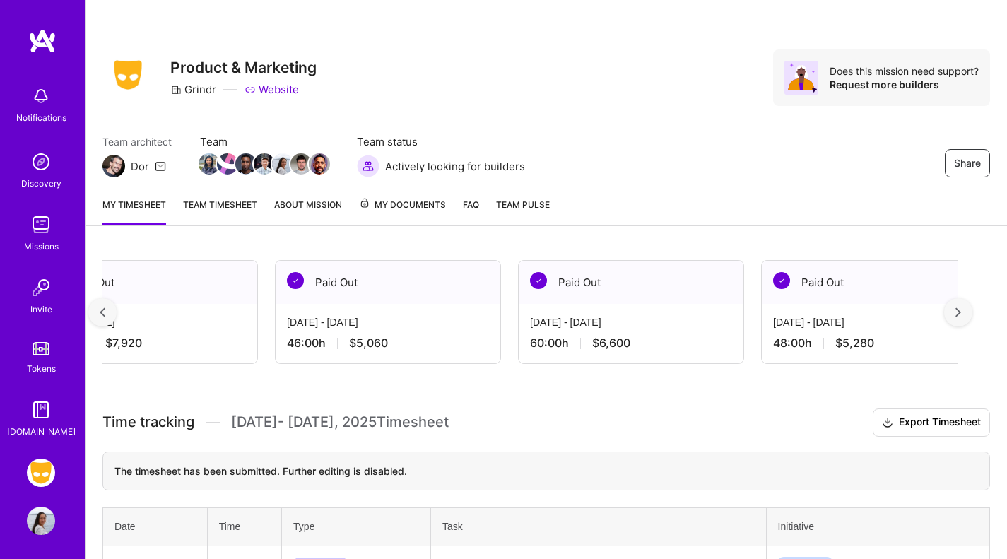
click at [107, 314] on div at bounding box center [102, 312] width 28 height 28
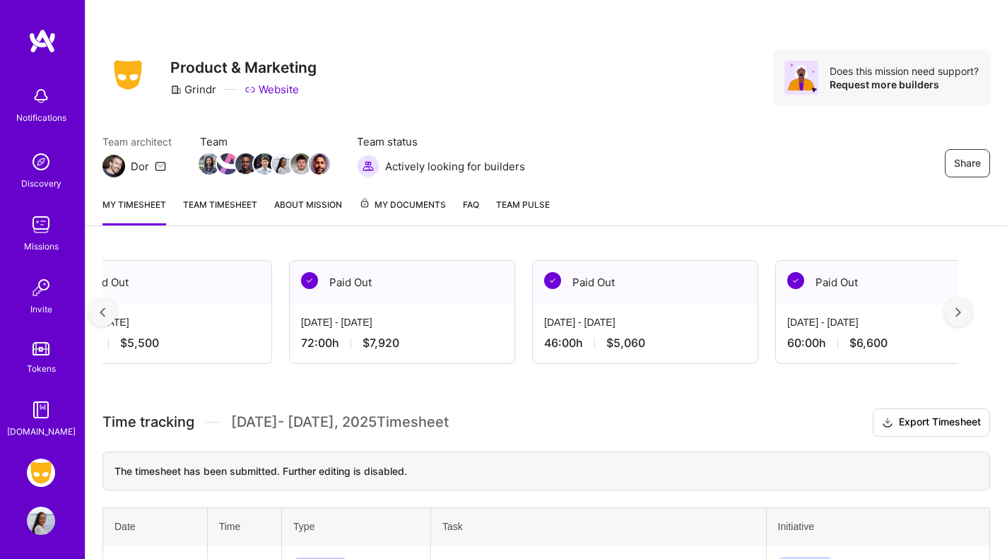
click at [107, 314] on div at bounding box center [102, 312] width 28 height 28
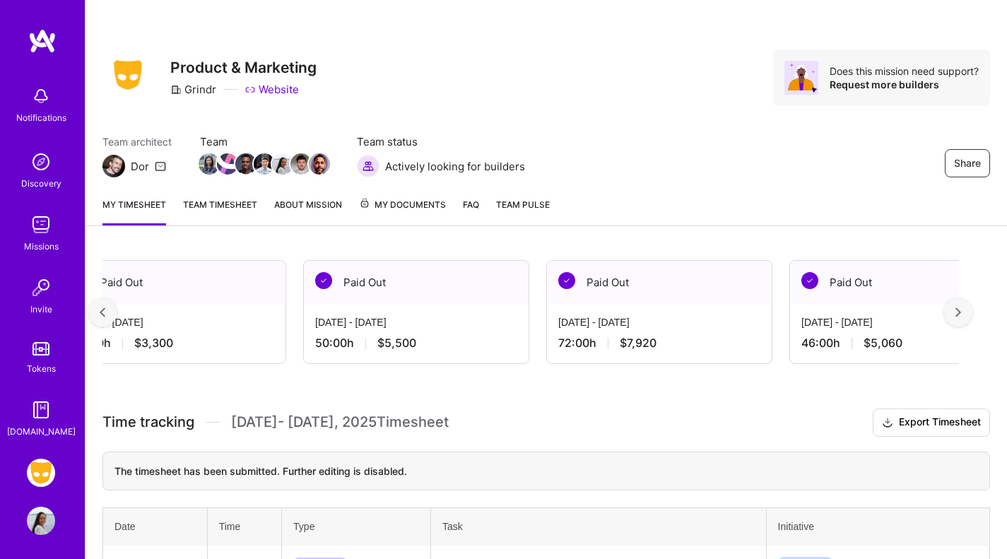
click at [107, 314] on div at bounding box center [102, 312] width 28 height 28
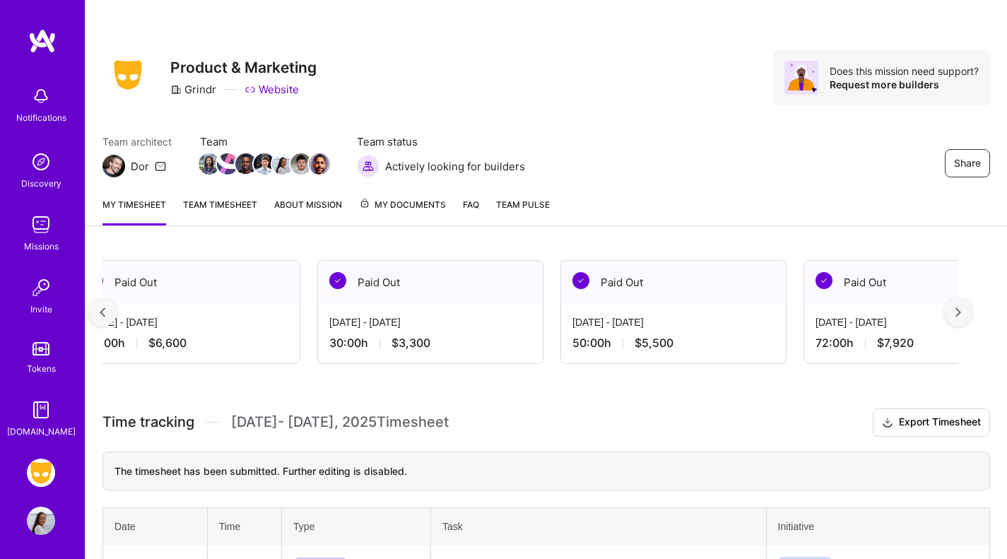
click at [107, 314] on div at bounding box center [102, 312] width 28 height 28
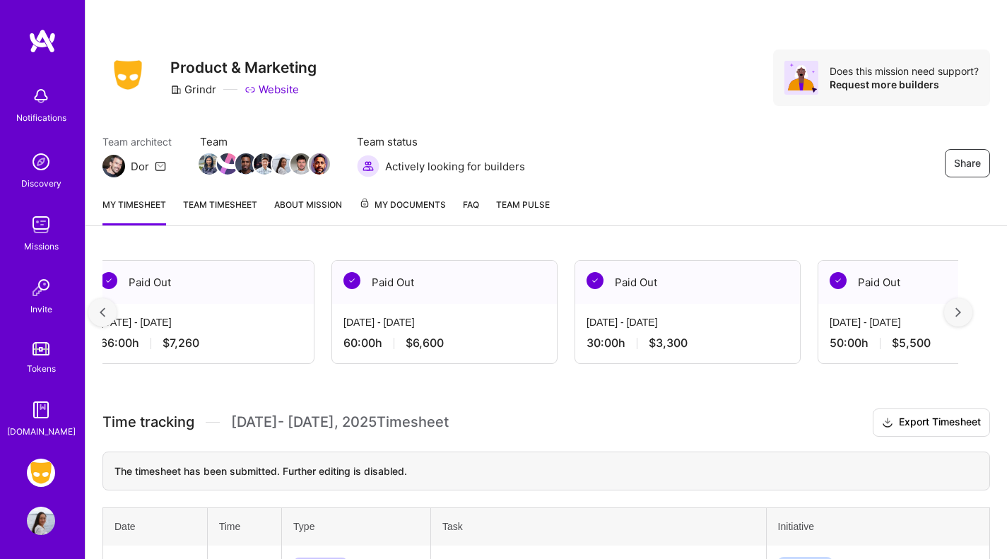
click at [107, 314] on div at bounding box center [102, 312] width 28 height 28
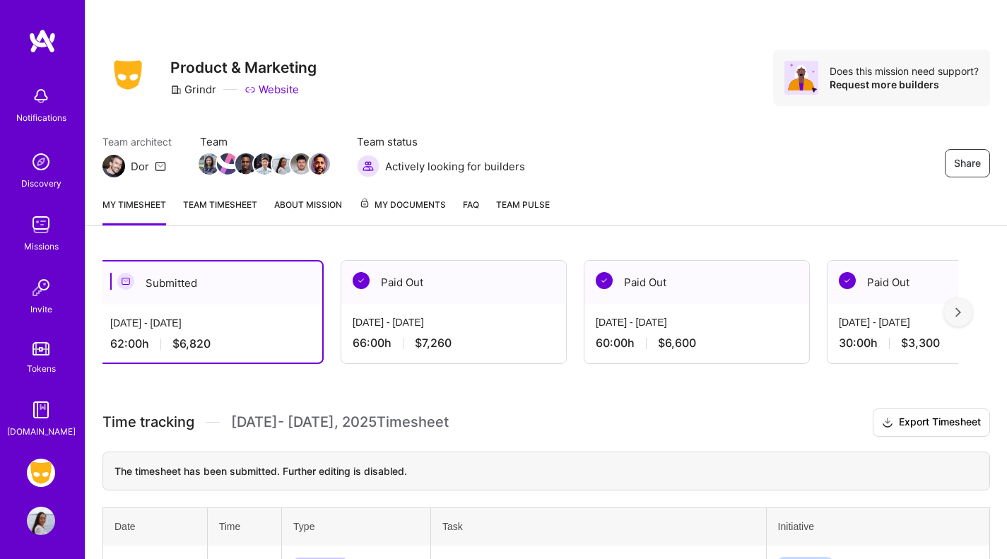
scroll to position [0, 0]
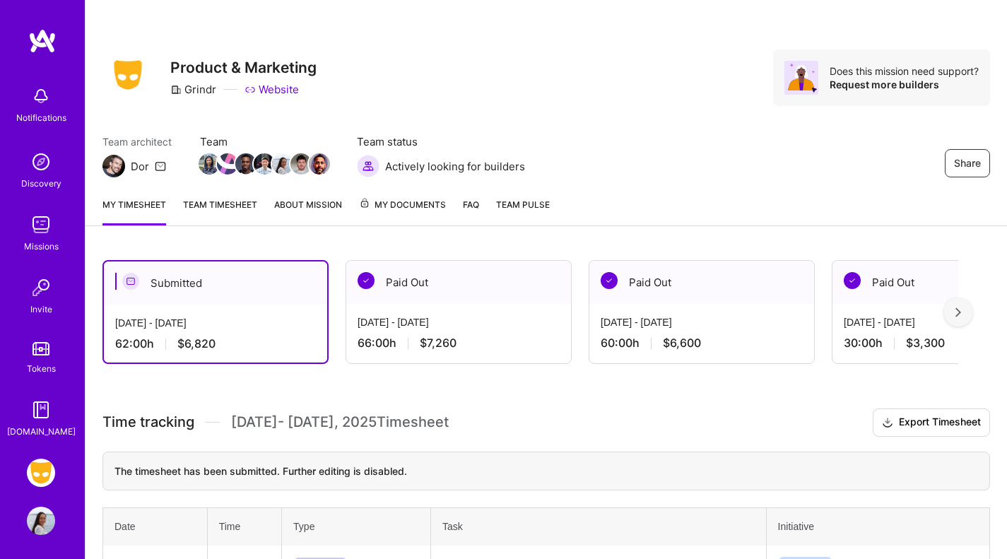
click at [107, 314] on div "[DATE] - [DATE] 62:00 h $6,820" at bounding box center [215, 333] width 223 height 58
click at [972, 313] on div at bounding box center [958, 312] width 28 height 28
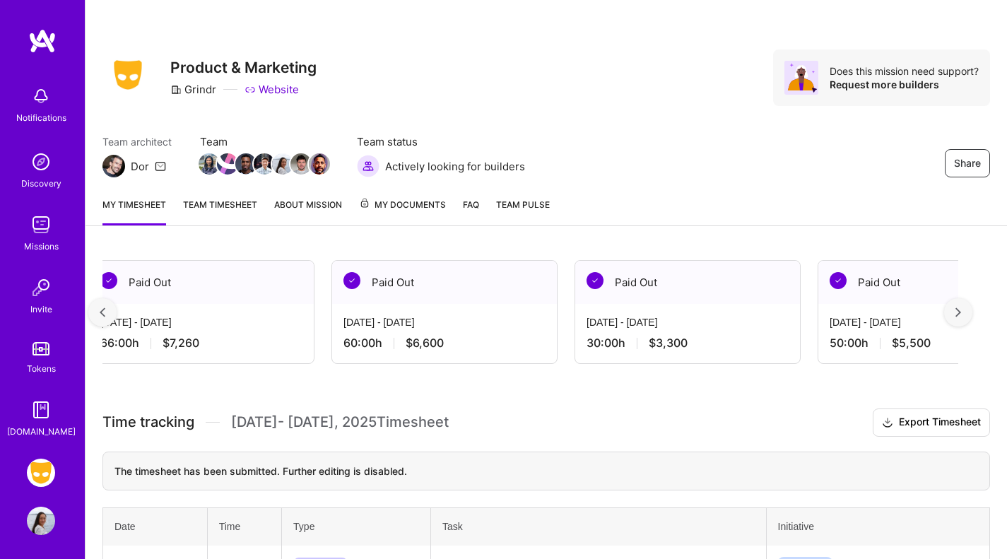
click at [972, 313] on div at bounding box center [958, 312] width 28 height 28
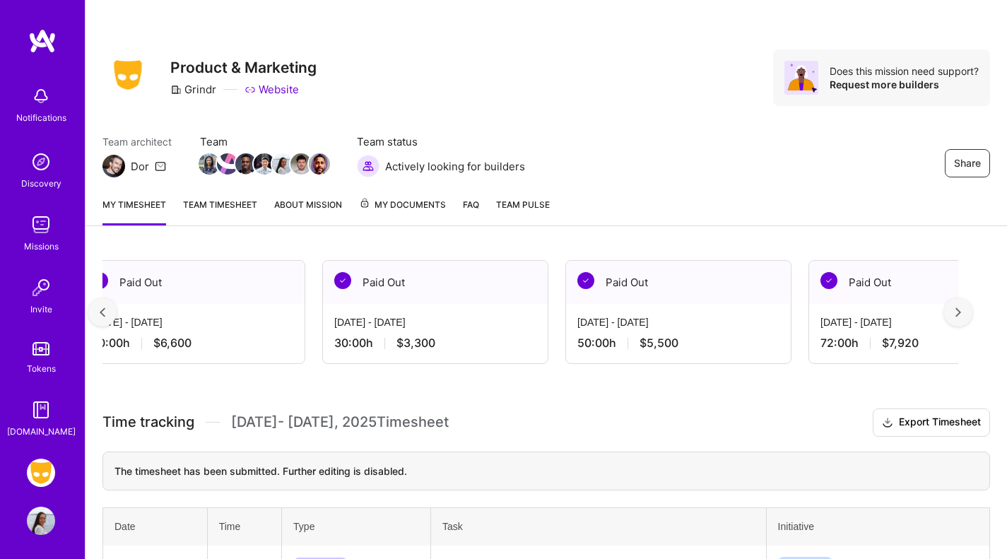
click at [972, 313] on div at bounding box center [958, 312] width 28 height 28
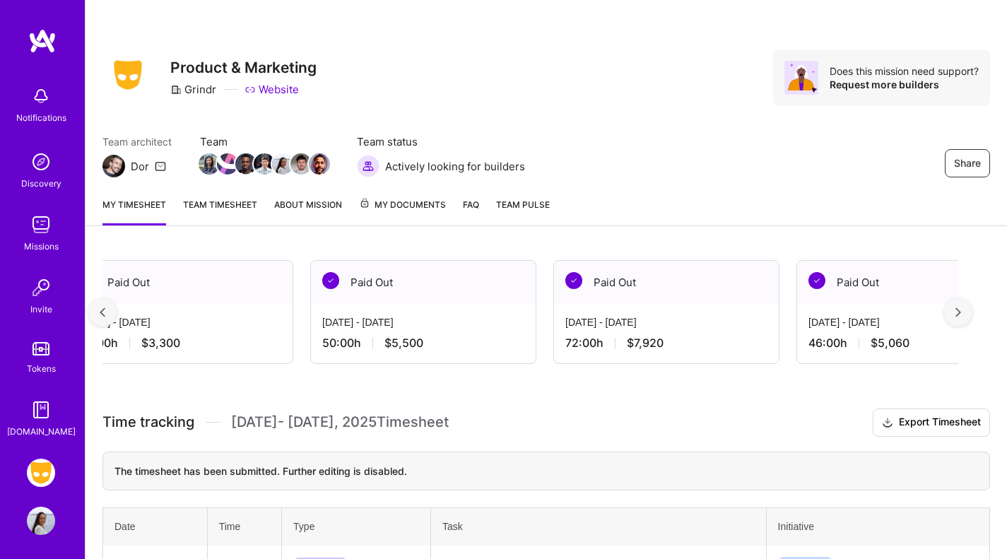
click at [972, 313] on div at bounding box center [958, 312] width 28 height 28
